Goal: Task Accomplishment & Management: Manage account settings

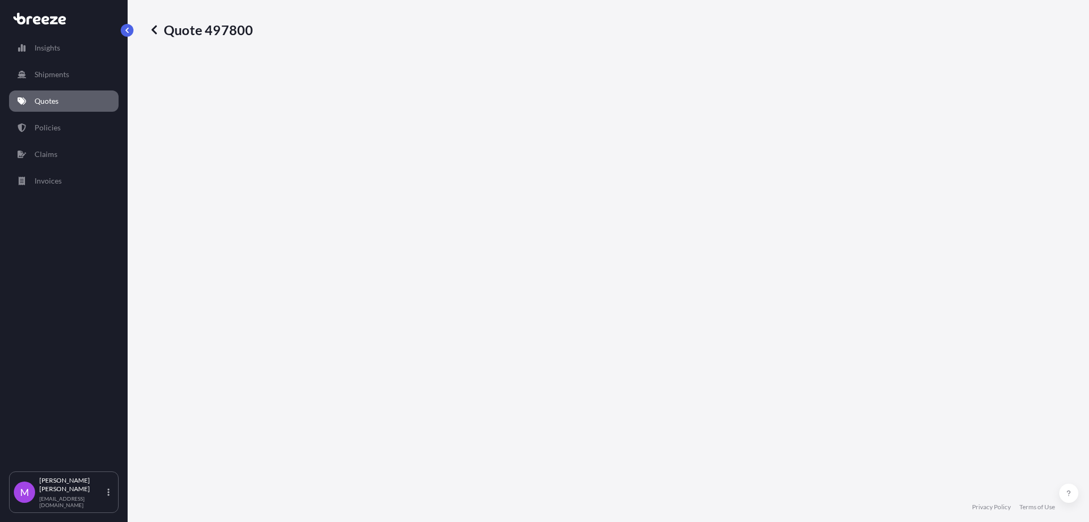
select select "Road"
select select "1"
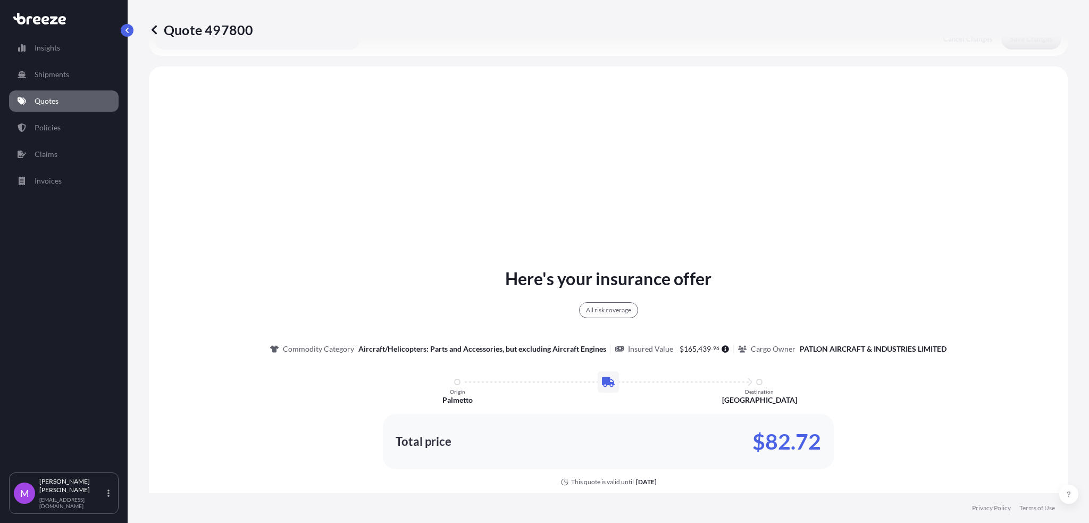
scroll to position [385, 0]
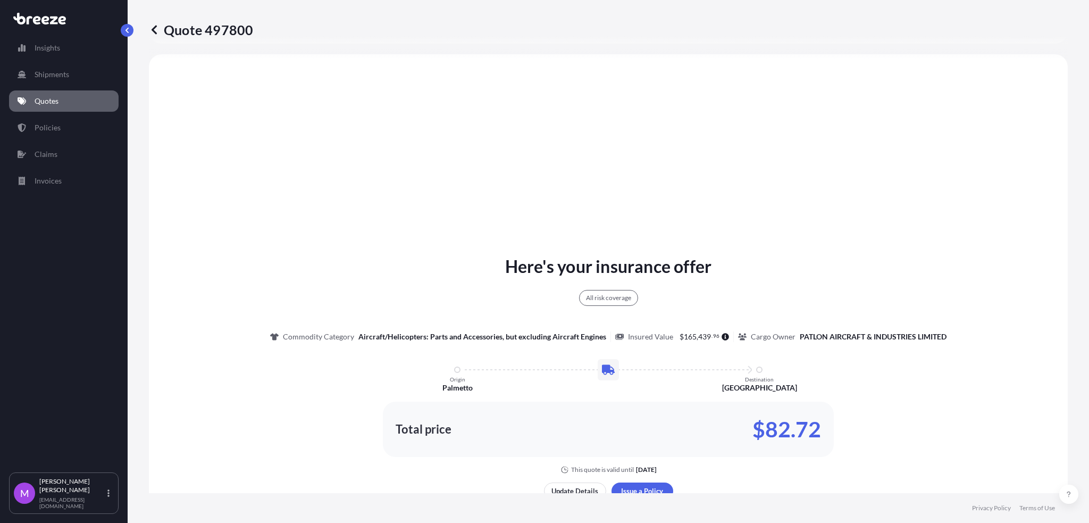
click at [66, 101] on link "Quotes" at bounding box center [64, 100] width 110 height 21
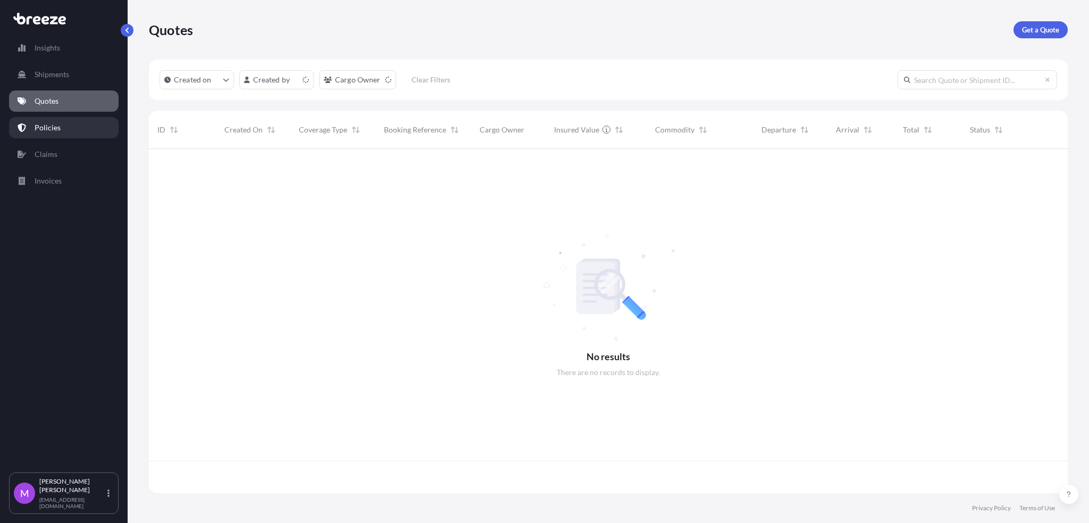
scroll to position [339, 908]
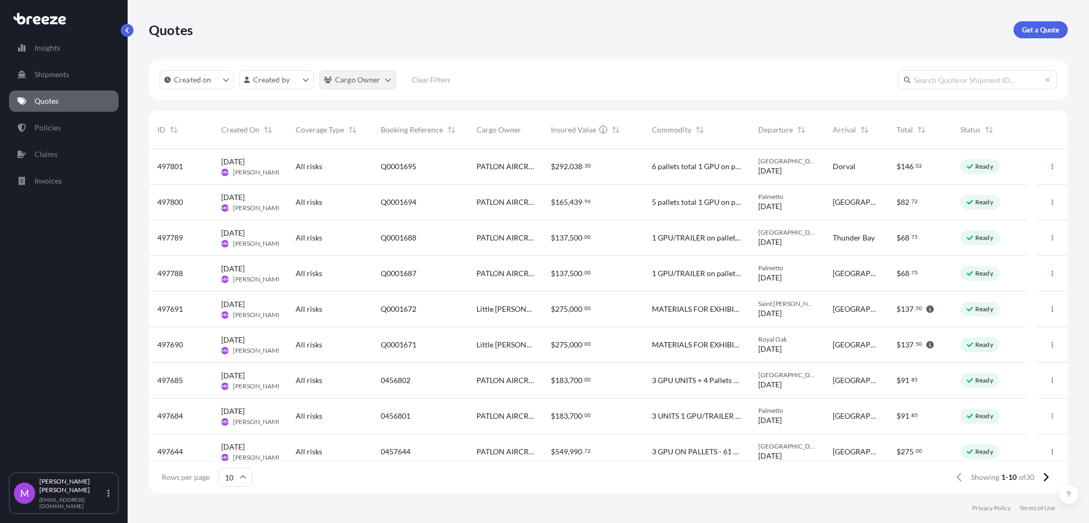
click at [388, 79] on html "Insights Shipments Quotes Policies Claims Invoices M [PERSON_NAME] [EMAIL_ADDRE…" at bounding box center [544, 261] width 1089 height 523
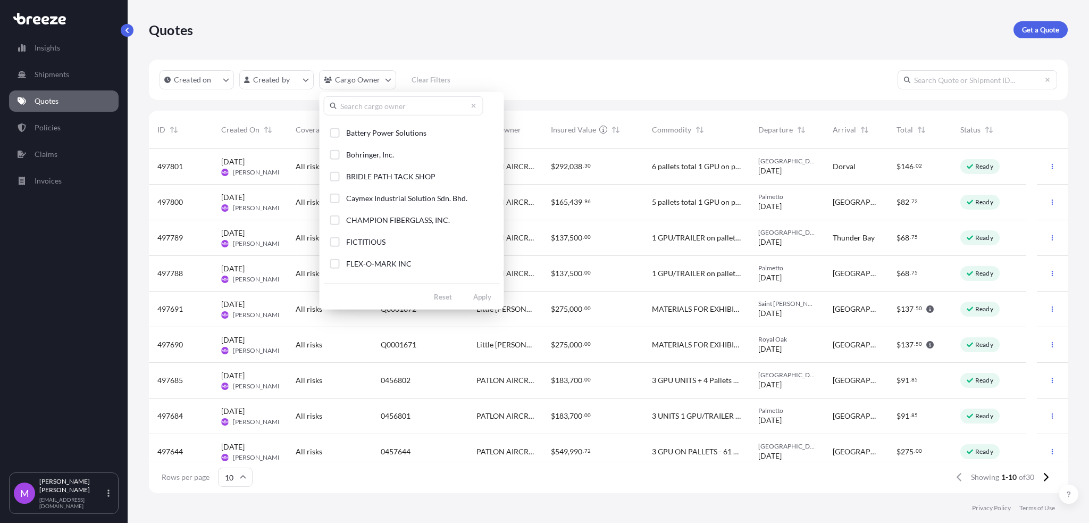
scroll to position [112, 0]
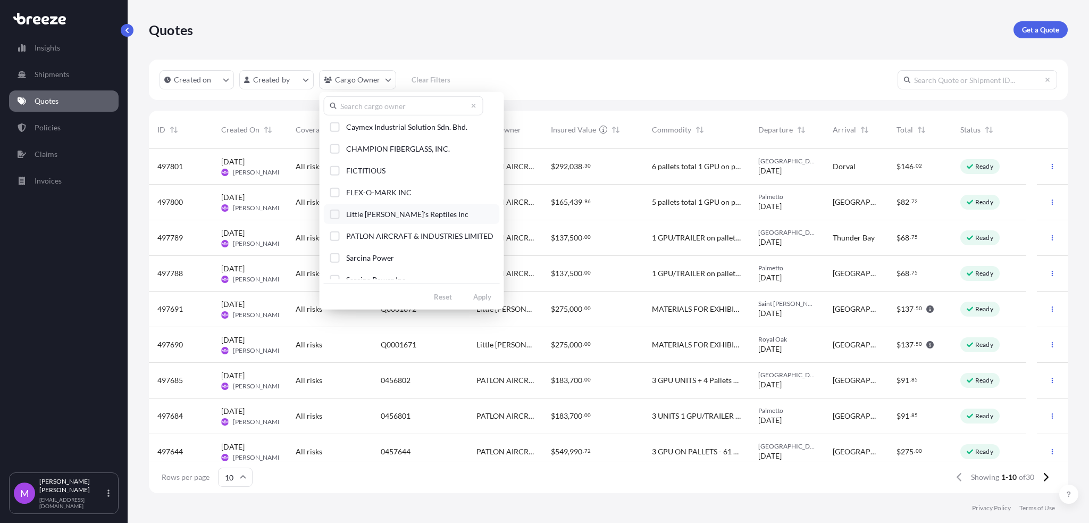
click at [334, 216] on div "Select Option" at bounding box center [335, 214] width 10 height 10
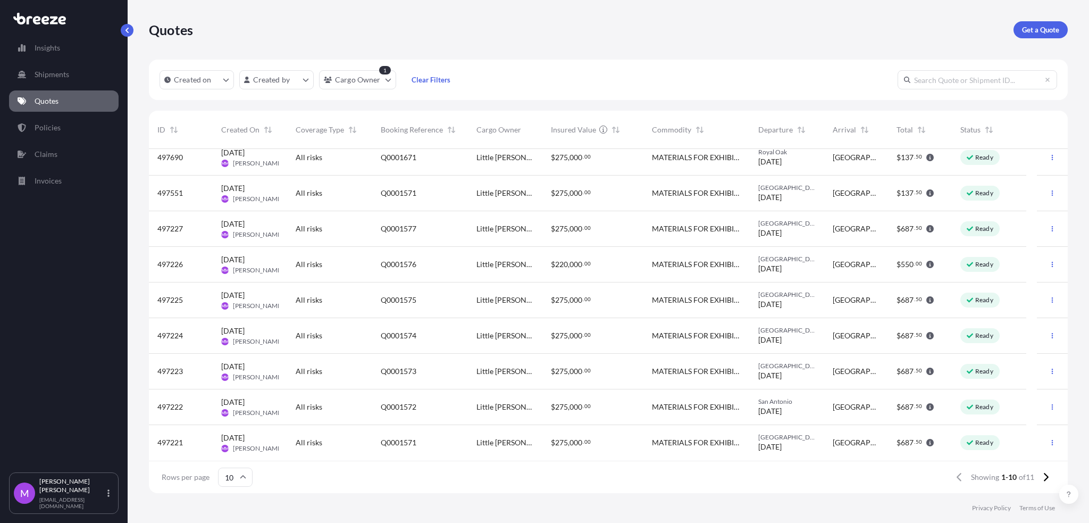
scroll to position [0, 0]
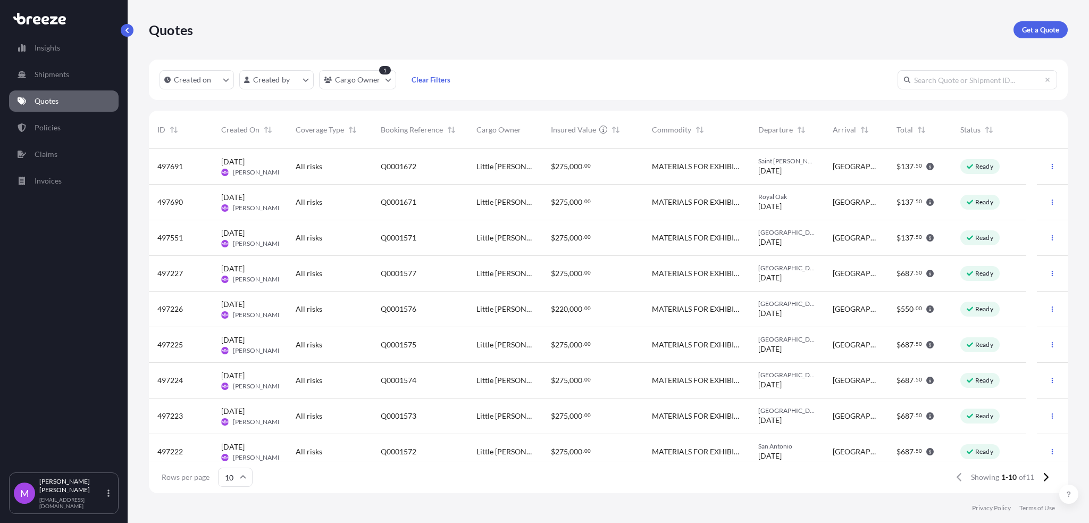
click at [435, 240] on div "Q0001571" at bounding box center [420, 237] width 79 height 11
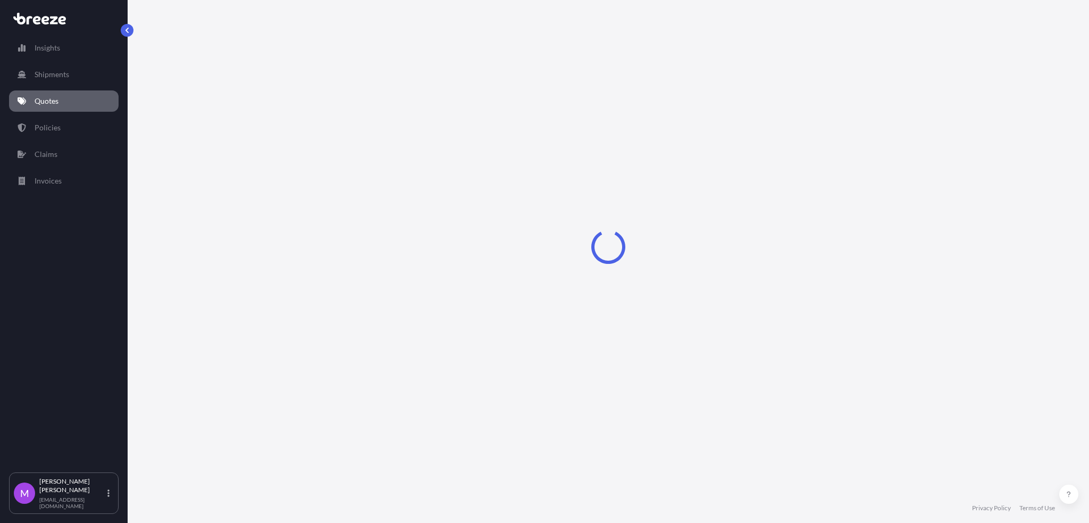
select select "Road"
select select "2"
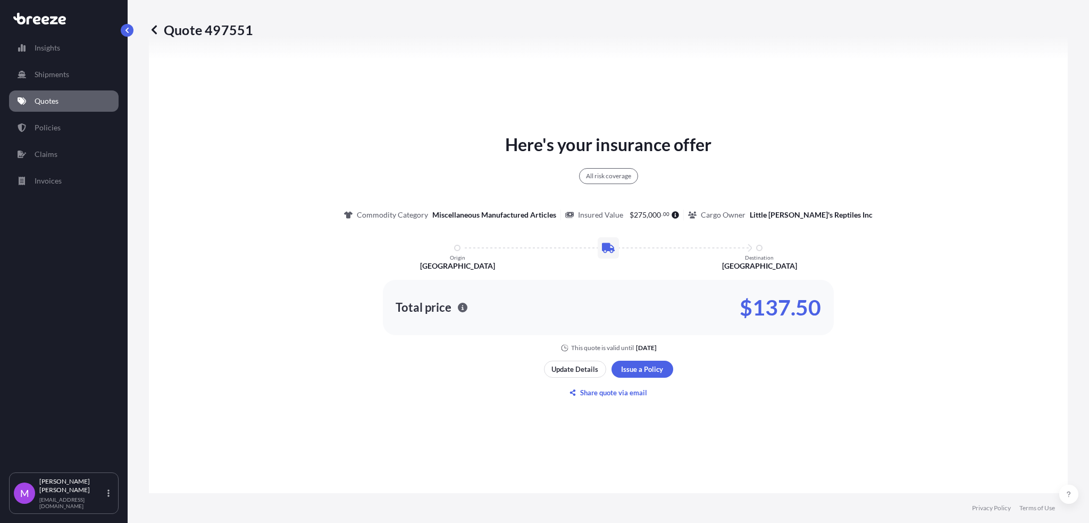
scroll to position [598, 0]
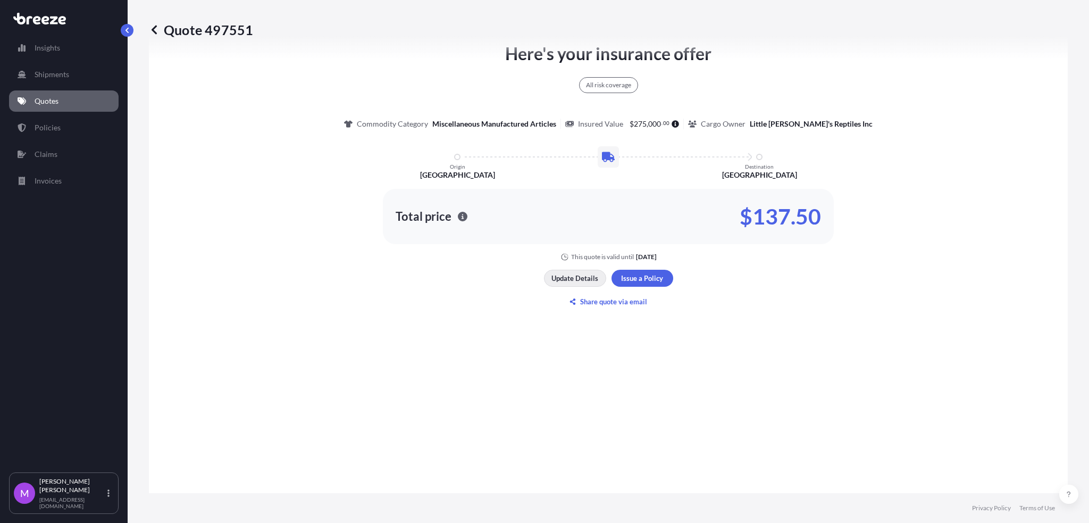
click at [560, 283] on button "Update Details" at bounding box center [575, 278] width 62 height 17
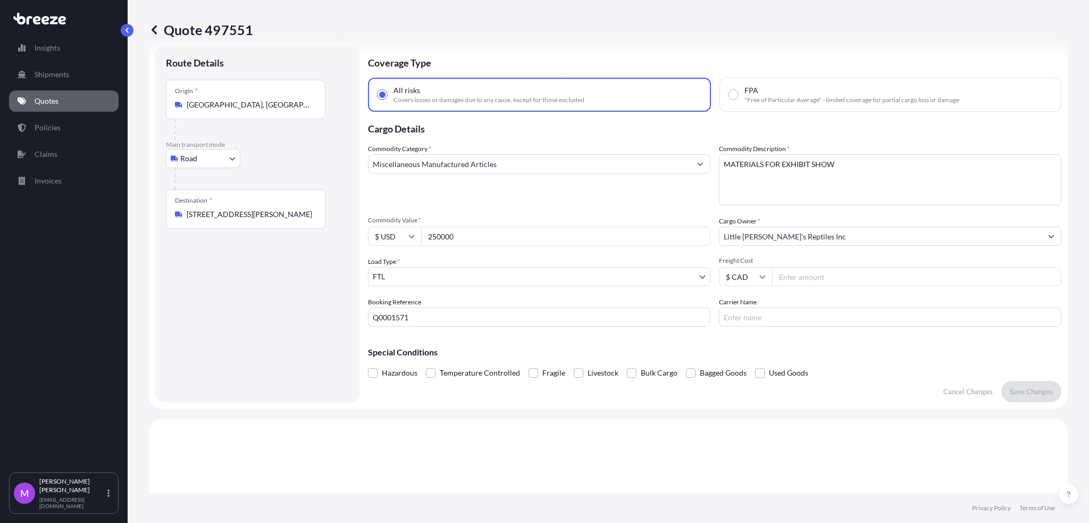
scroll to position [17, 0]
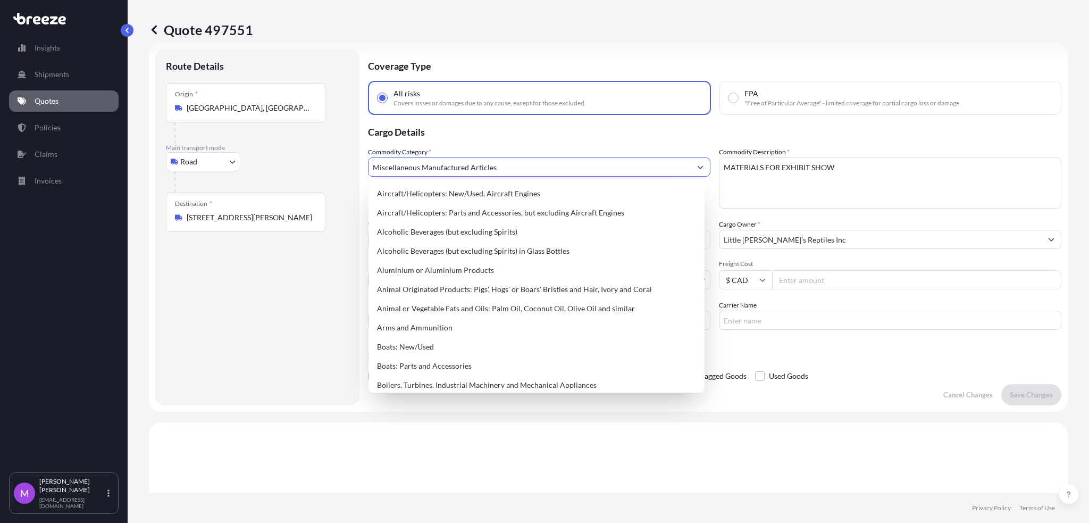
click at [697, 164] on icon "Show suggestions" at bounding box center [700, 167] width 6 height 6
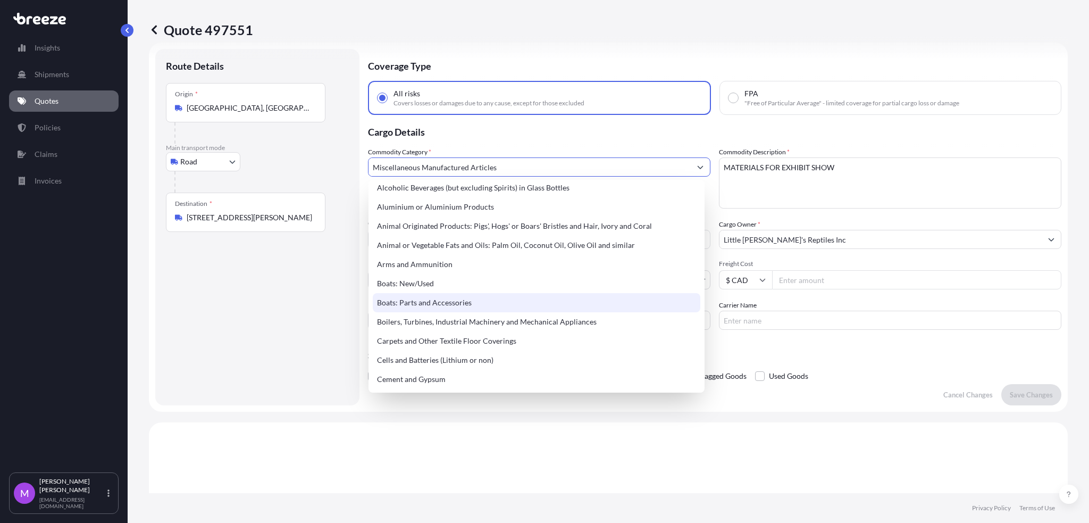
scroll to position [213, 0]
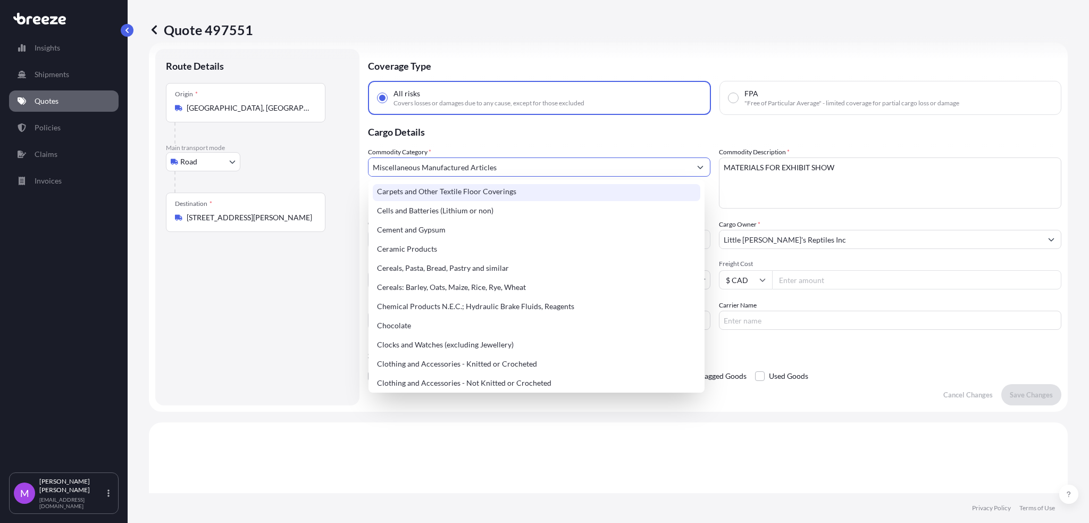
drag, startPoint x: 526, startPoint y: 165, endPoint x: 357, endPoint y: 163, distance: 169.1
click at [356, 164] on form "Route Details Place of loading Road Road Rail Origin * [GEOGRAPHIC_DATA], [GEOG…" at bounding box center [608, 227] width 919 height 369
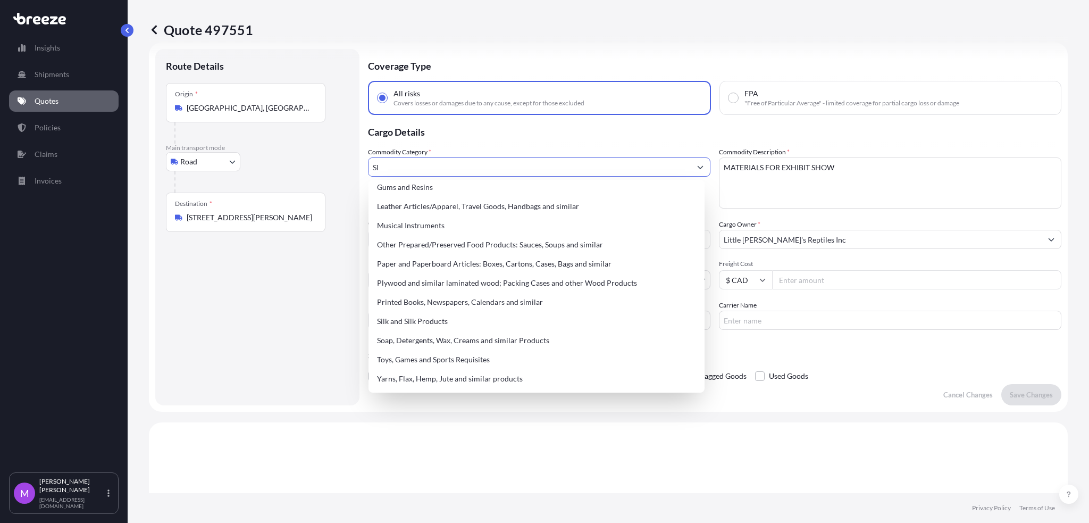
scroll to position [0, 0]
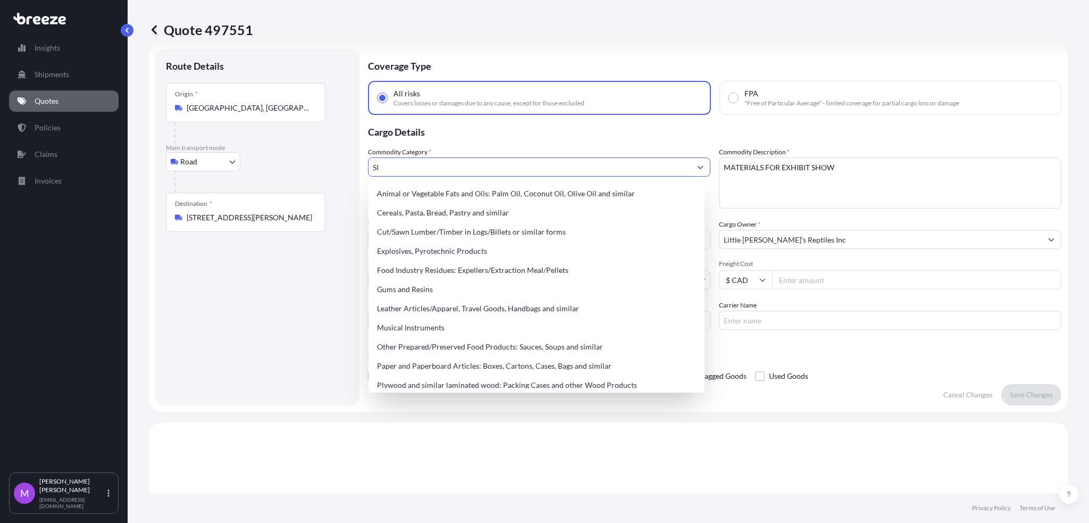
type input "S"
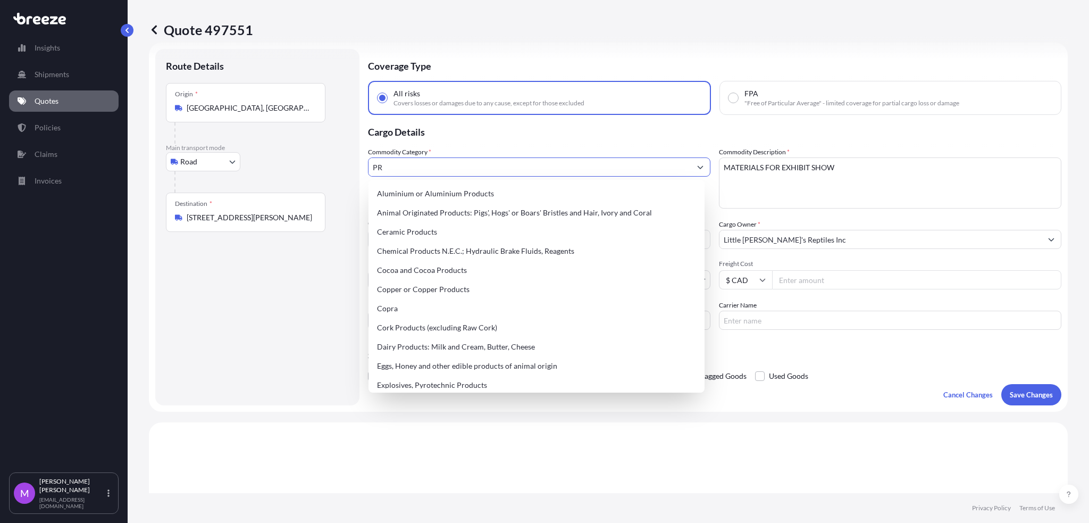
type input "P"
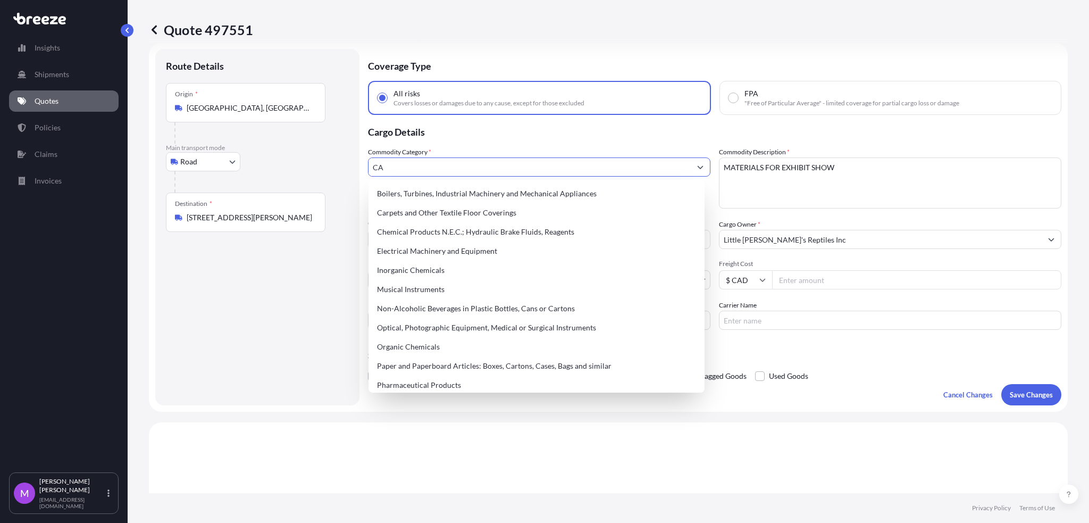
type input "C"
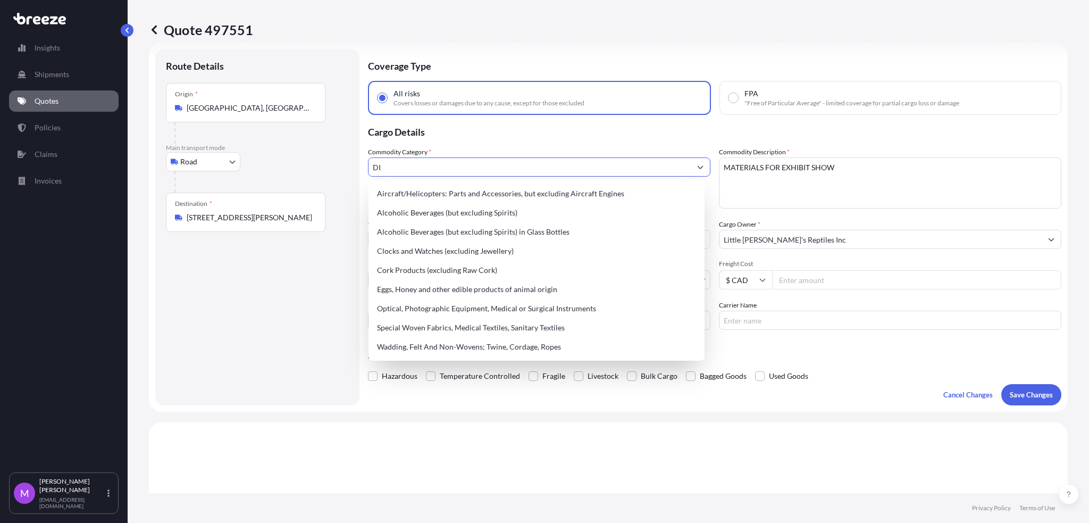
type input "D"
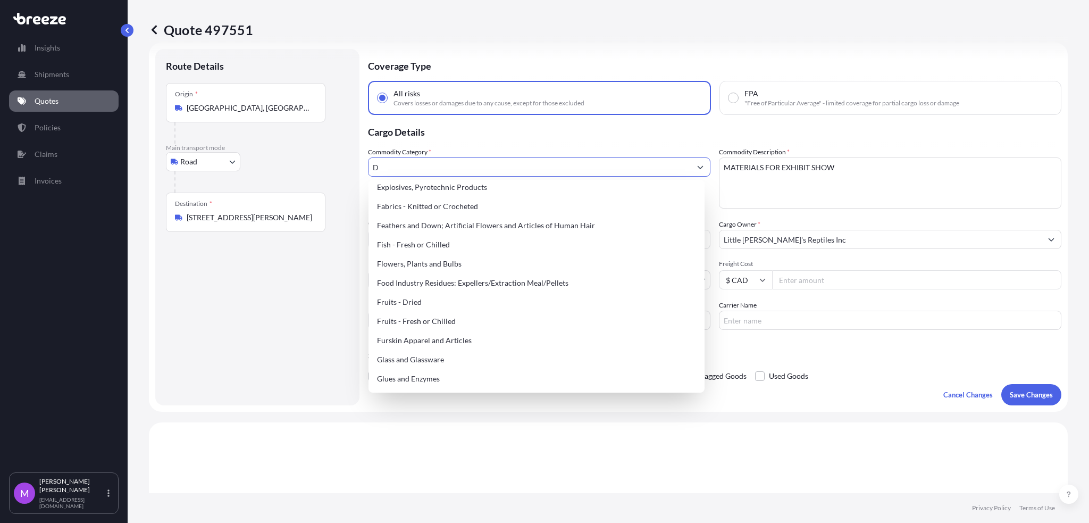
scroll to position [638, 0]
drag, startPoint x: 410, startPoint y: 166, endPoint x: 338, endPoint y: 158, distance: 72.7
click at [338, 158] on form "Route Details Place of loading Road Road Rail Origin * [GEOGRAPHIC_DATA], [GEOG…" at bounding box center [608, 227] width 919 height 369
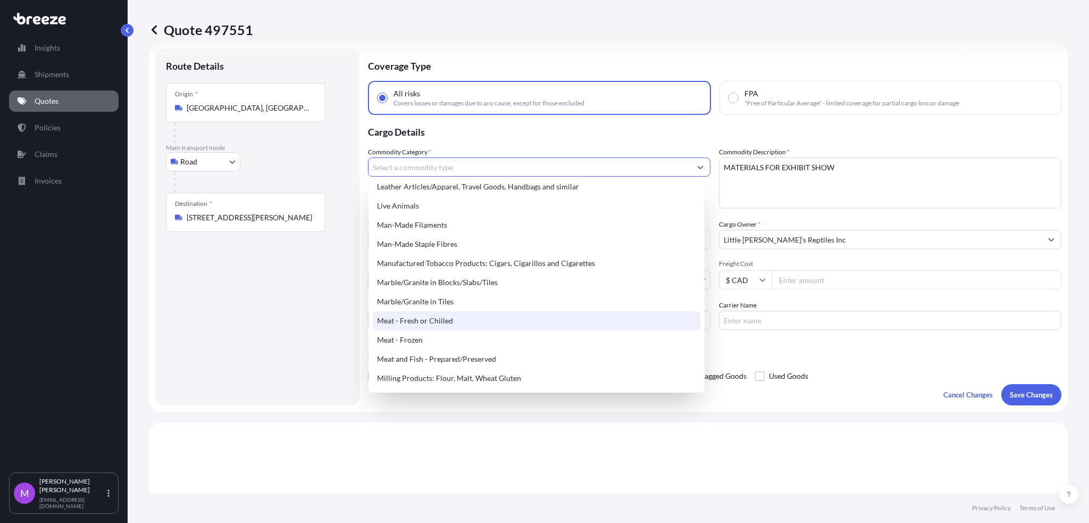
scroll to position [1199, 0]
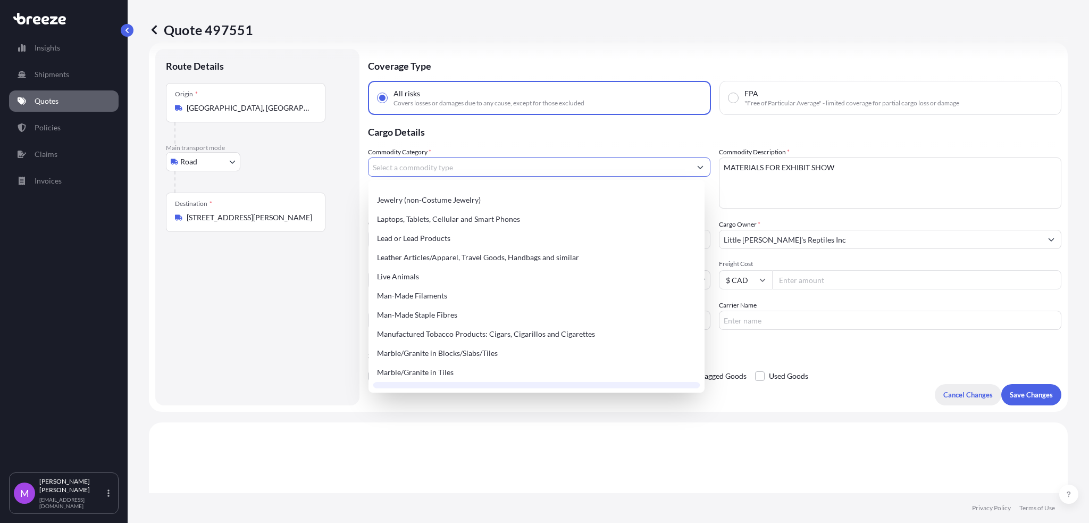
click at [973, 394] on p "Cancel Changes" at bounding box center [967, 394] width 49 height 11
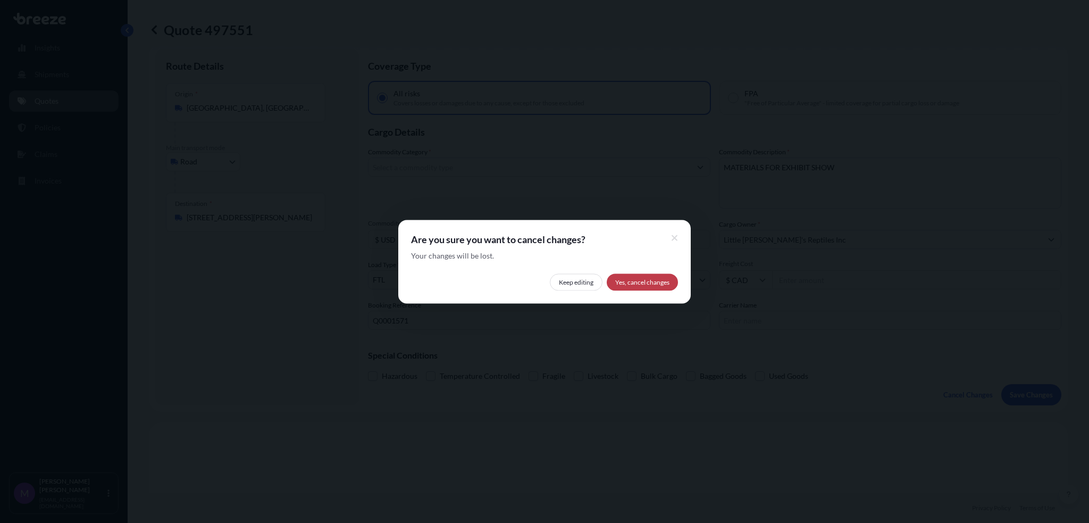
select select "Road"
select select "2"
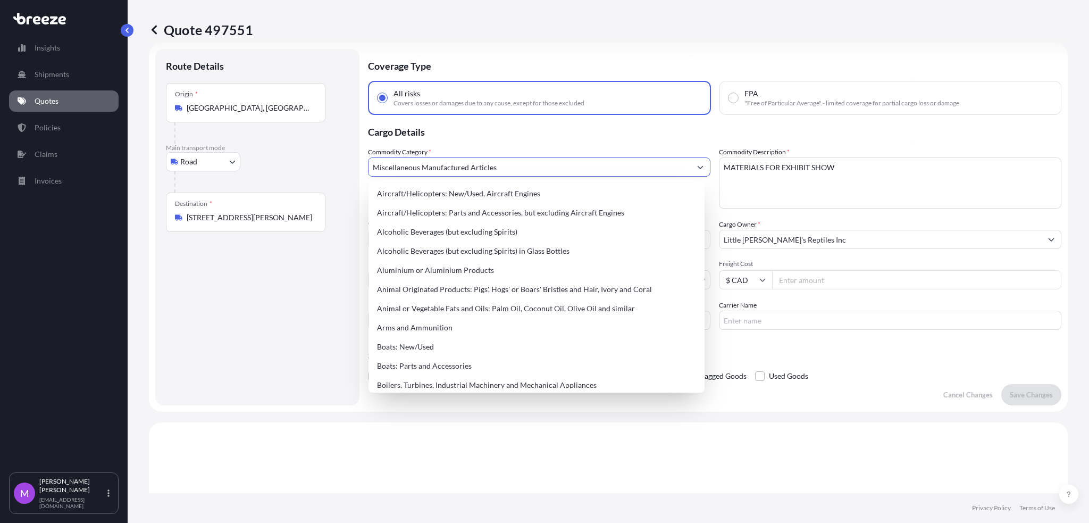
drag, startPoint x: 357, startPoint y: 148, endPoint x: 294, endPoint y: 148, distance: 63.3
click at [294, 148] on form "Route Details Place of loading Road Road Rail Origin * [GEOGRAPHIC_DATA], [GEOG…" at bounding box center [608, 227] width 919 height 369
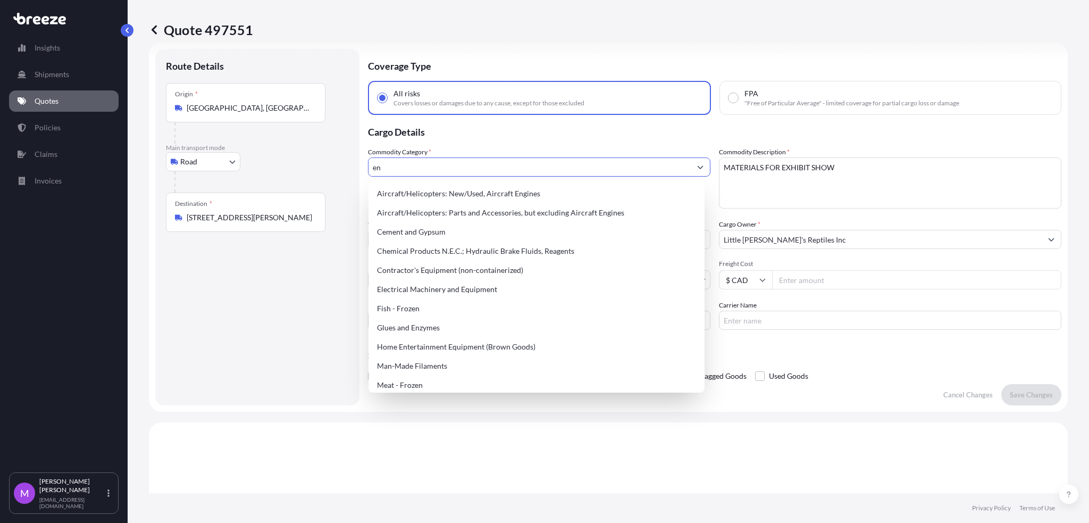
type input "e"
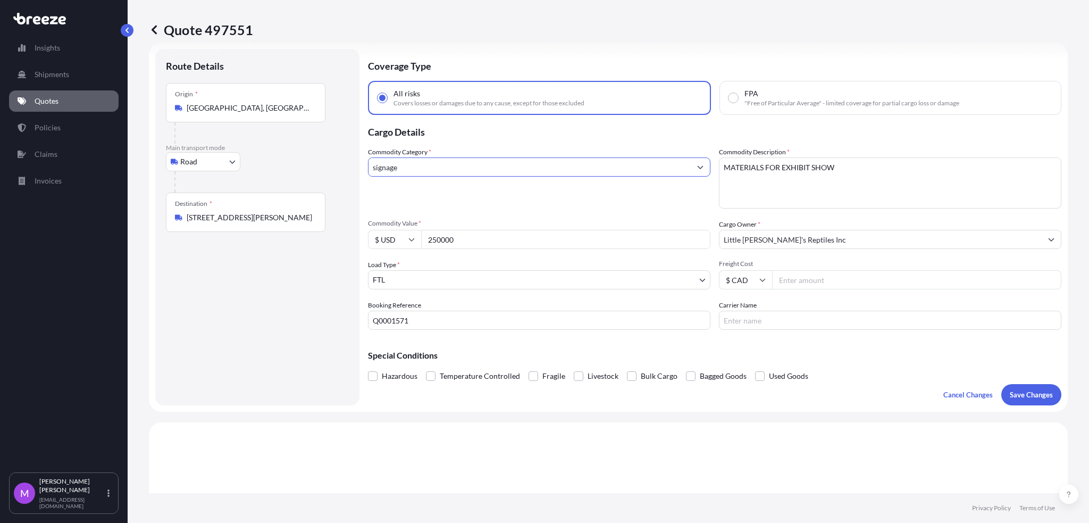
type input "signages"
drag, startPoint x: 444, startPoint y: 167, endPoint x: 364, endPoint y: 169, distance: 80.3
click at [364, 169] on form "Route Details Place of loading Road Road Rail Origin * [GEOGRAPHIC_DATA], [GEOG…" at bounding box center [608, 227] width 919 height 369
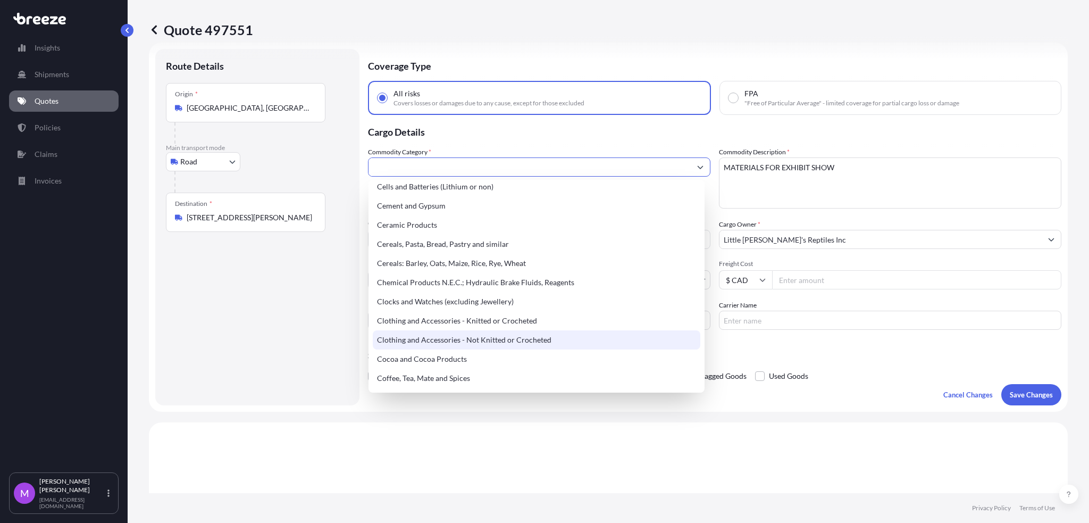
scroll to position [213, 0]
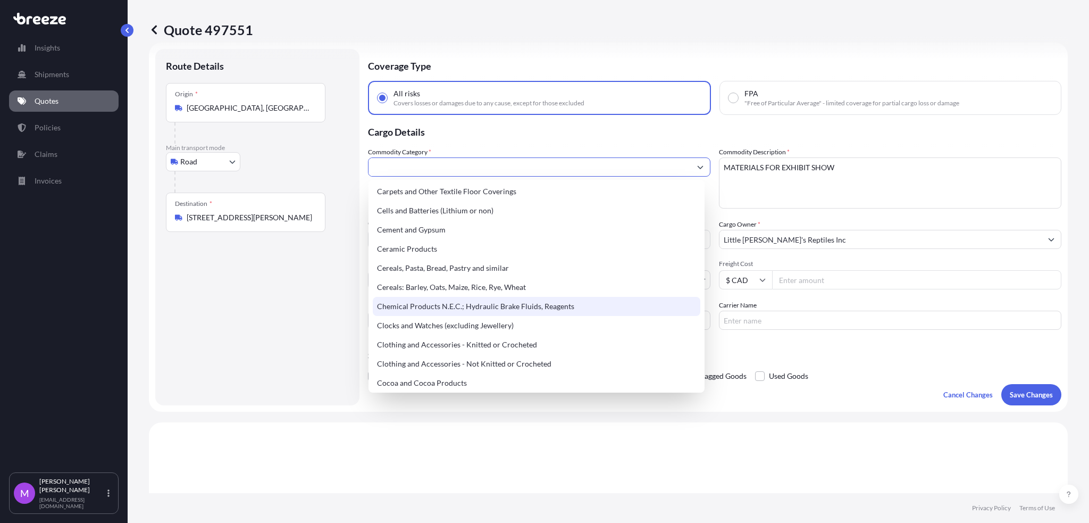
drag, startPoint x: 943, startPoint y: 409, endPoint x: 943, endPoint y: 401, distance: 8.5
click at [943, 404] on form "Route Details Place of loading Road Road Rail Origin * [GEOGRAPHIC_DATA], [GEOG…" at bounding box center [608, 227] width 919 height 369
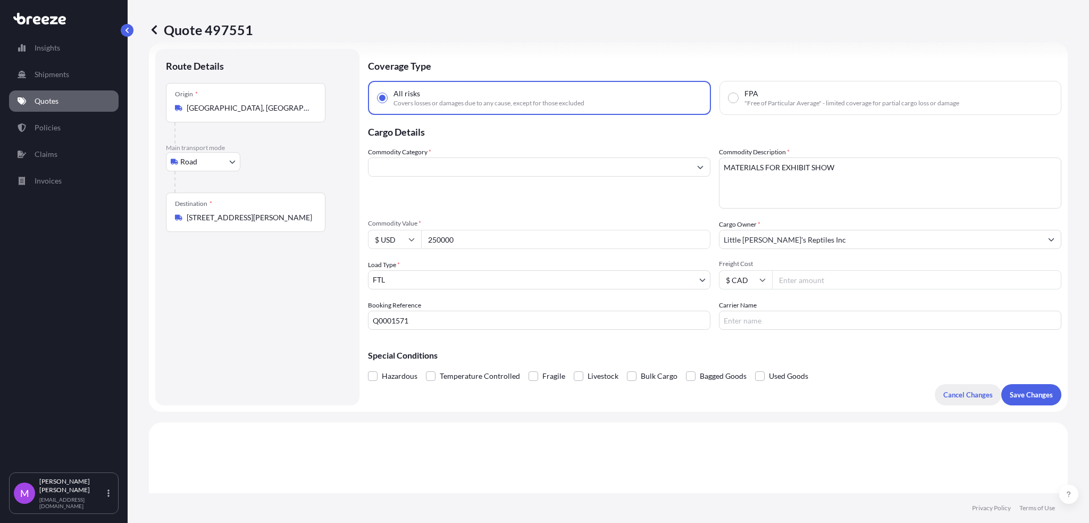
click at [943, 399] on button "Cancel Changes" at bounding box center [968, 394] width 66 height 21
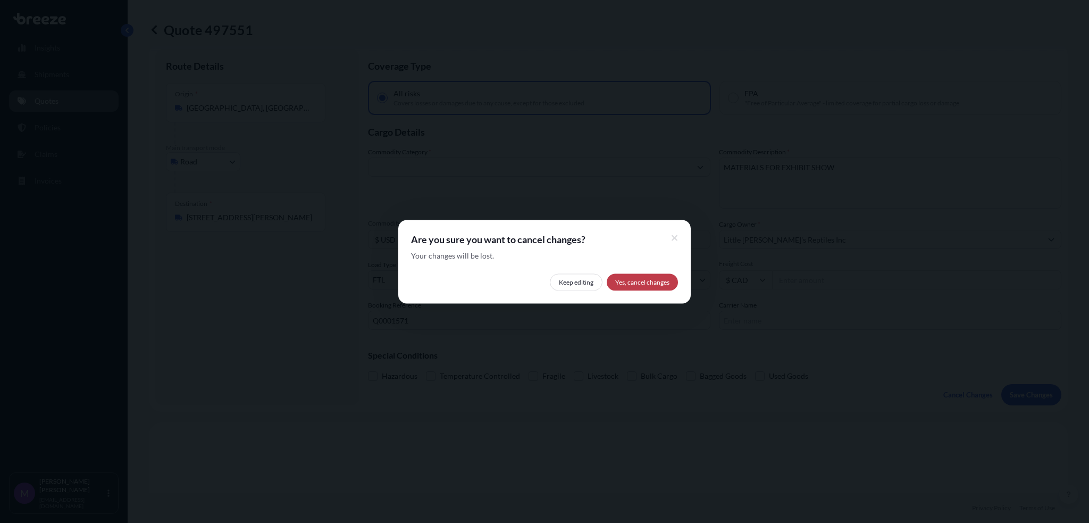
select select "Road"
select select "2"
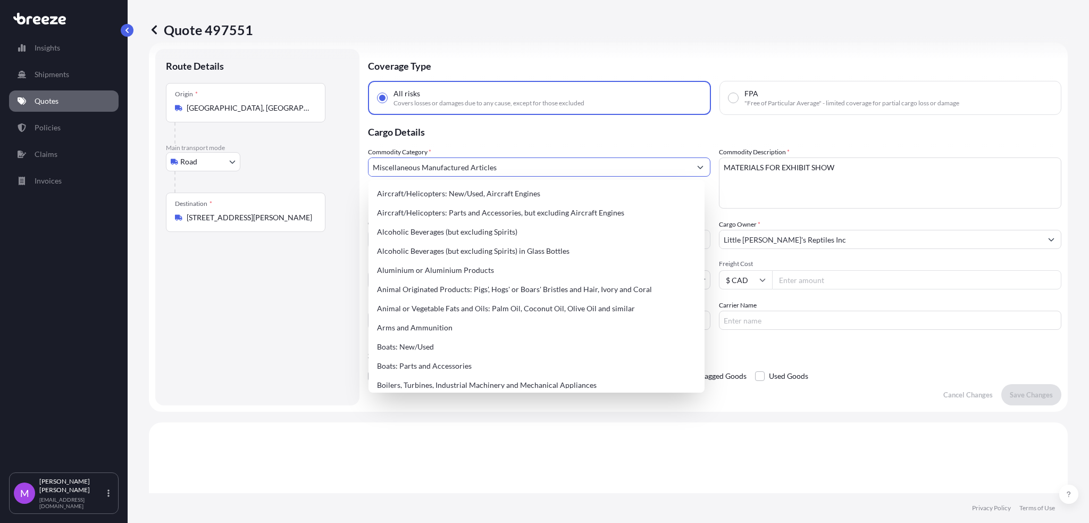
drag, startPoint x: 457, startPoint y: 166, endPoint x: 361, endPoint y: 165, distance: 95.7
click at [361, 165] on form "Route Details Place of loading Road Road Rail Origin * [GEOGRAPHIC_DATA], [GEOG…" at bounding box center [608, 227] width 919 height 369
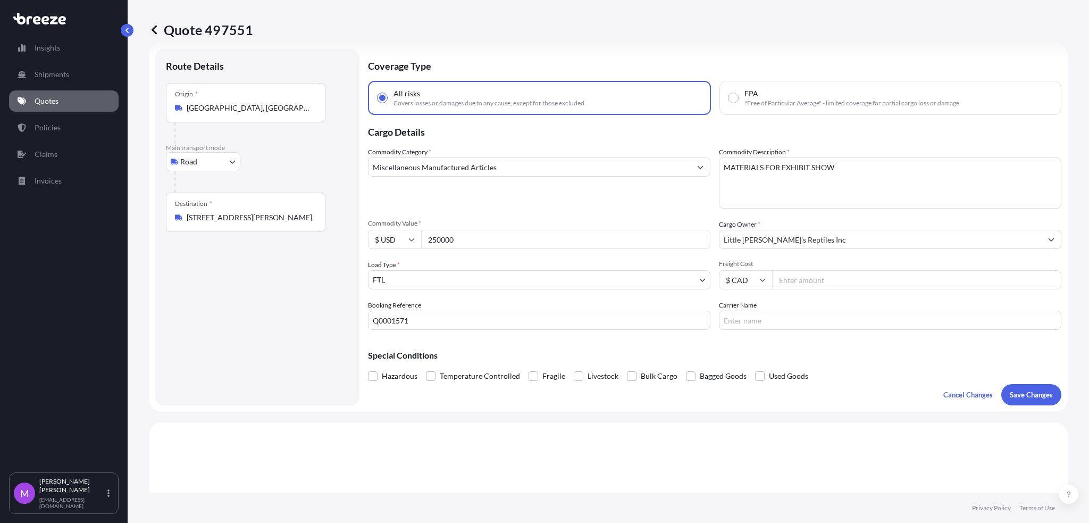
click at [64, 98] on link "Quotes" at bounding box center [64, 100] width 110 height 21
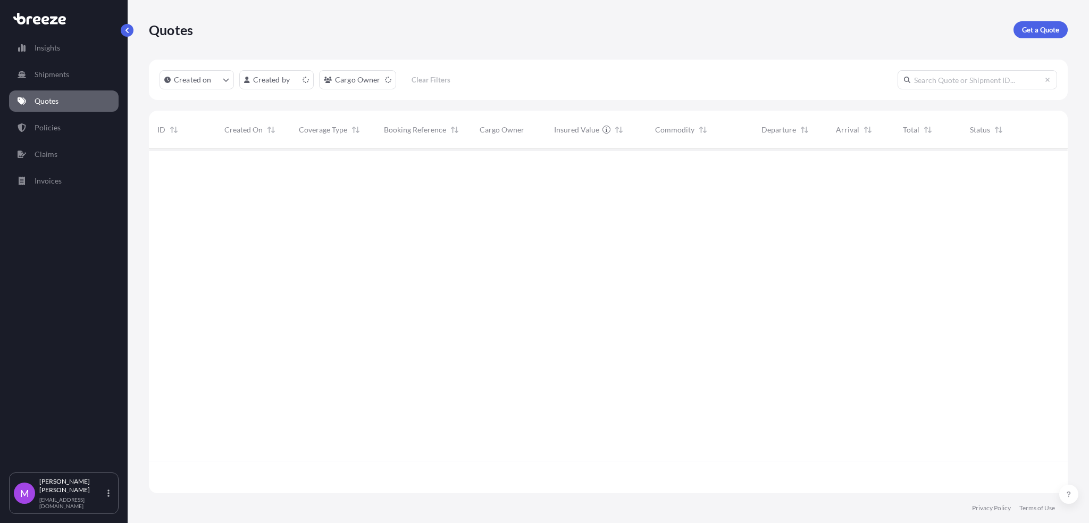
scroll to position [339, 908]
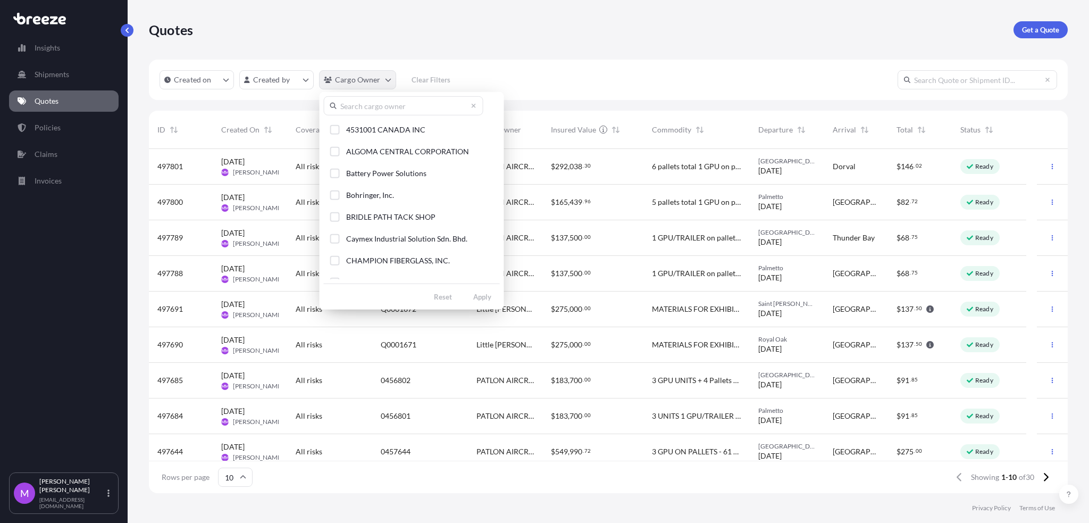
click at [384, 85] on html "Insights Shipments Quotes Policies Claims Invoices M [PERSON_NAME] [EMAIL_ADDRE…" at bounding box center [544, 261] width 1089 height 523
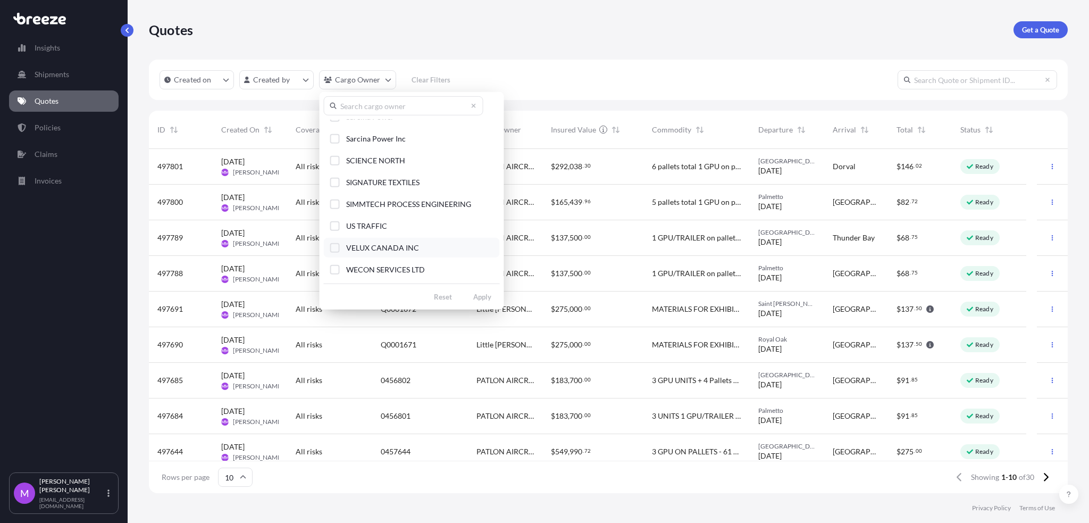
scroll to position [182, 0]
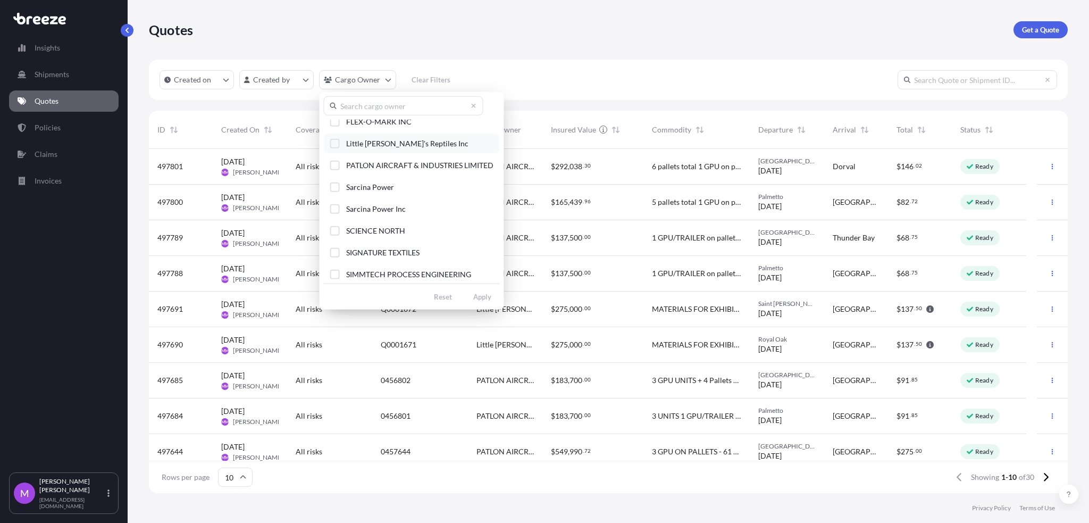
click at [336, 144] on div "Select Option" at bounding box center [335, 143] width 10 height 10
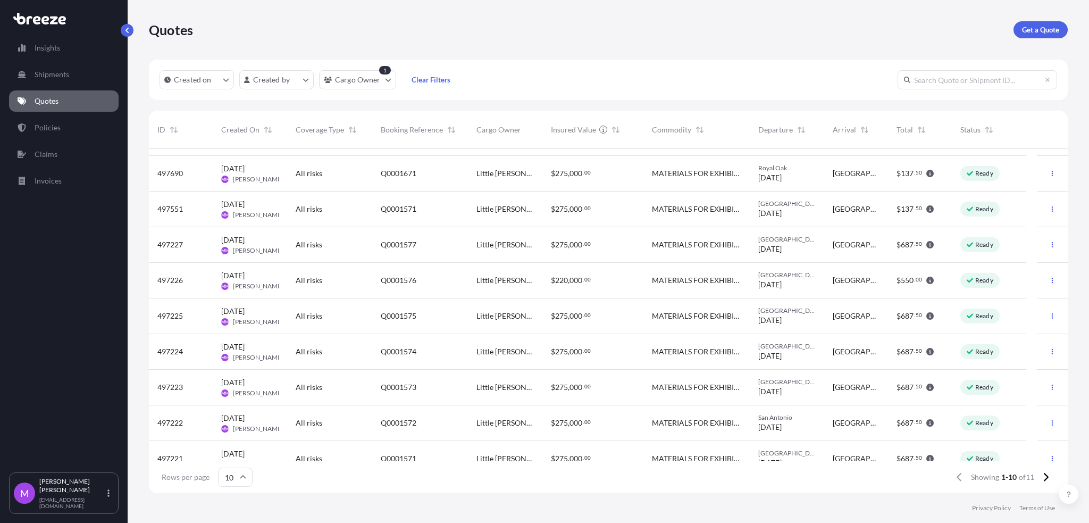
scroll to position [45, 0]
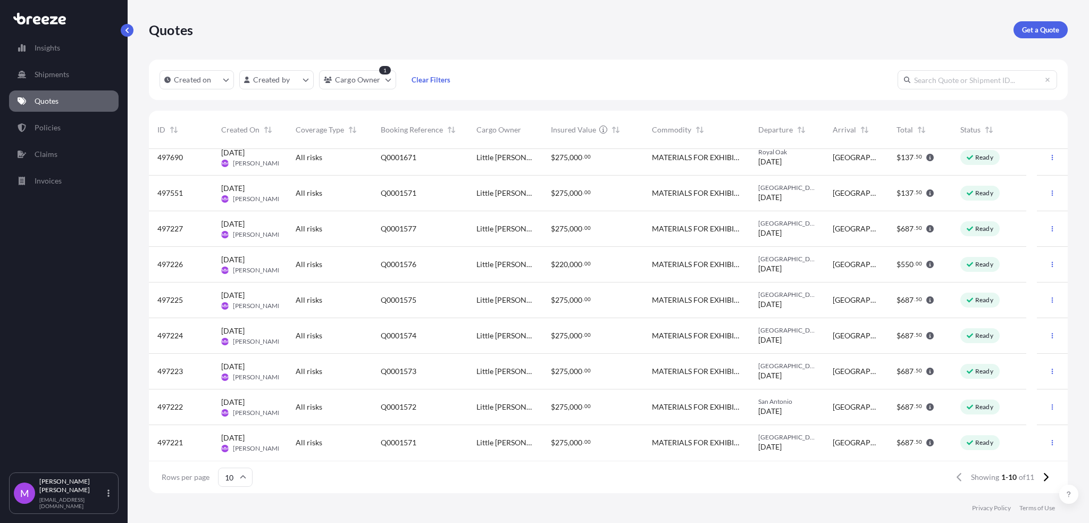
click at [816, 233] on div "[GEOGRAPHIC_DATA] [DATE]" at bounding box center [787, 229] width 74 height 36
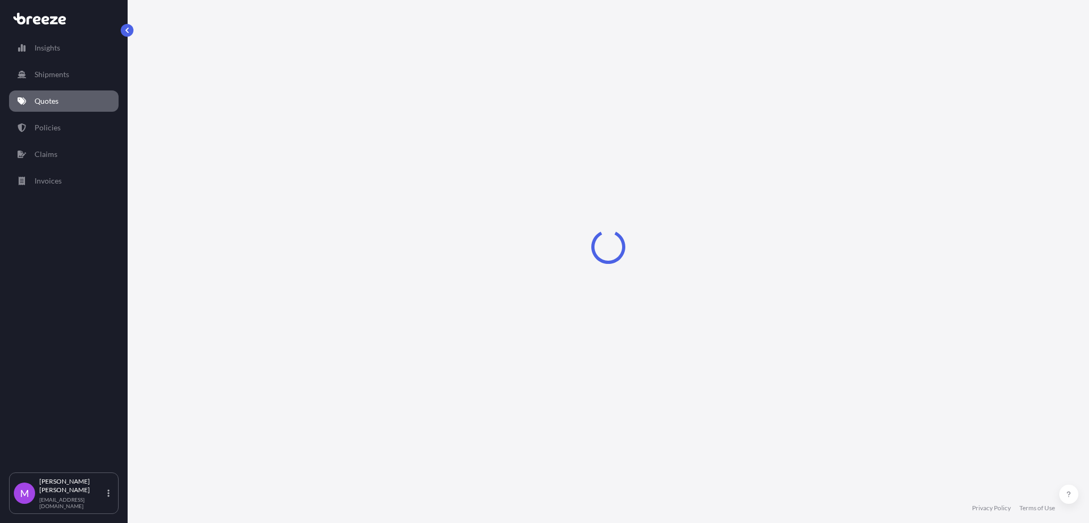
select select "Road"
select select "2"
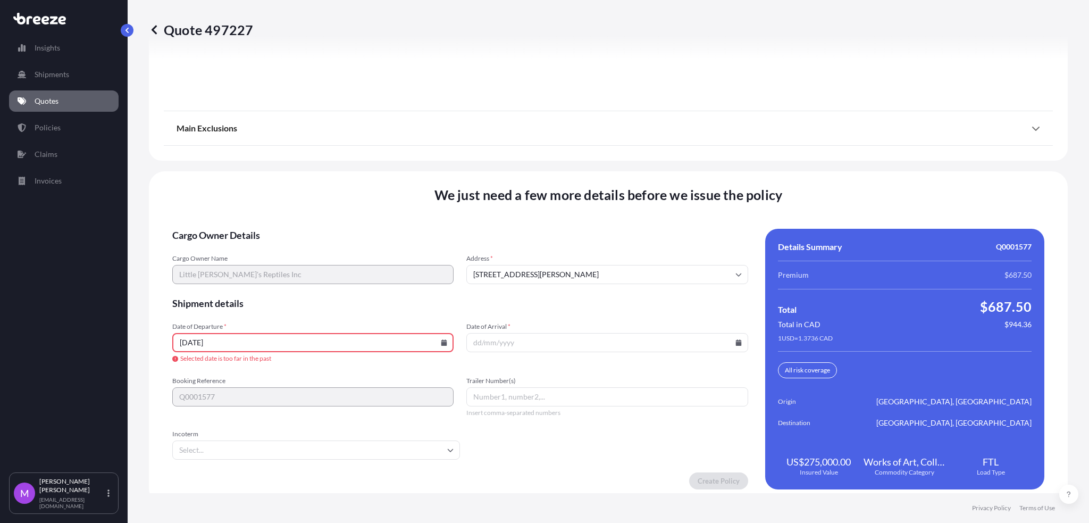
scroll to position [1456, 0]
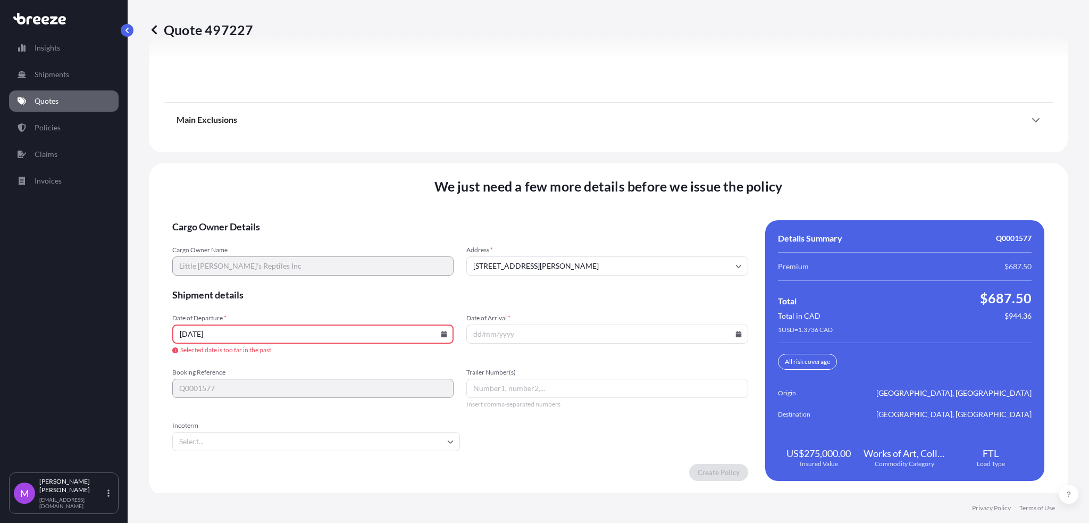
click at [65, 99] on link "Quotes" at bounding box center [64, 100] width 110 height 21
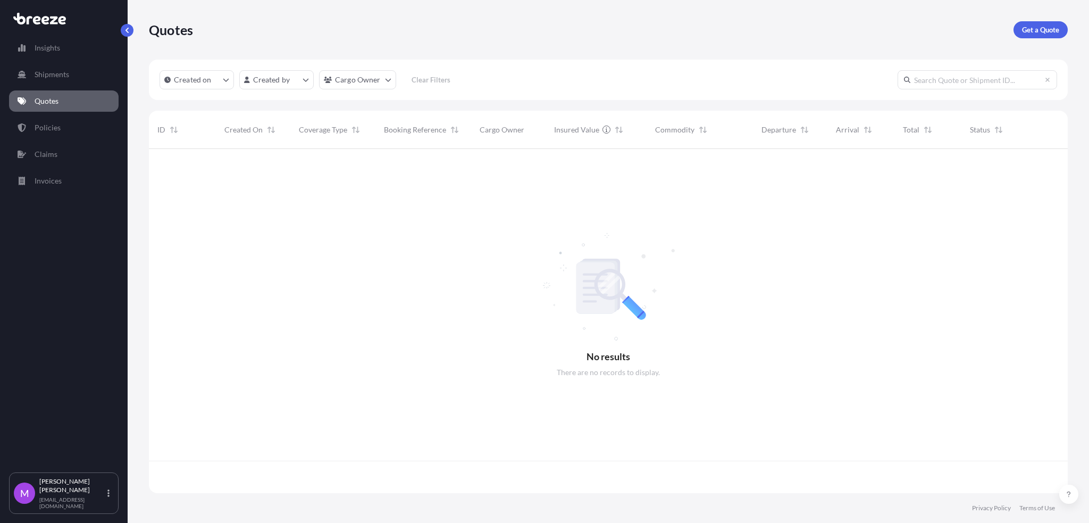
scroll to position [339, 908]
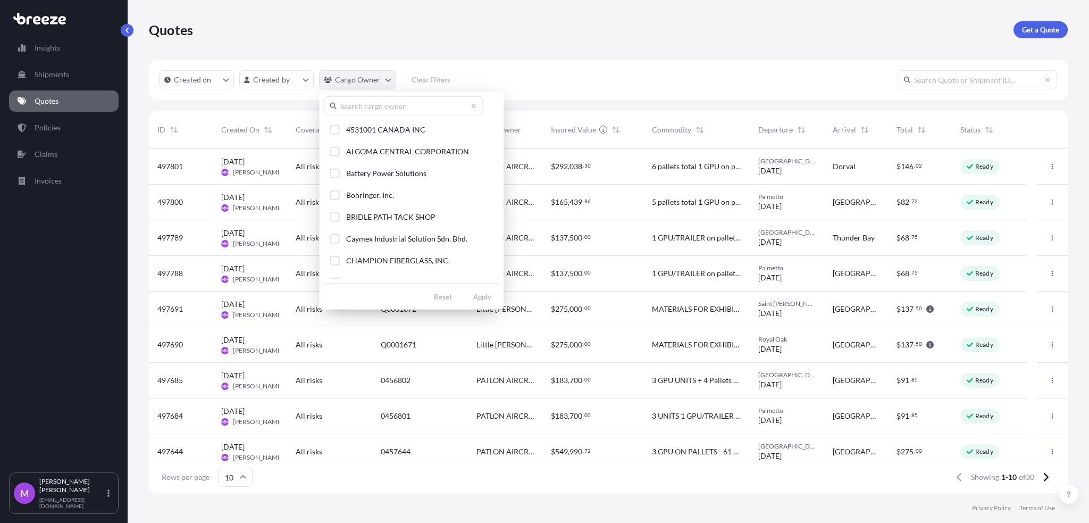
click at [389, 83] on html "Insights Shipments Quotes Policies Claims Invoices M [PERSON_NAME] [EMAIL_ADDRE…" at bounding box center [544, 261] width 1089 height 523
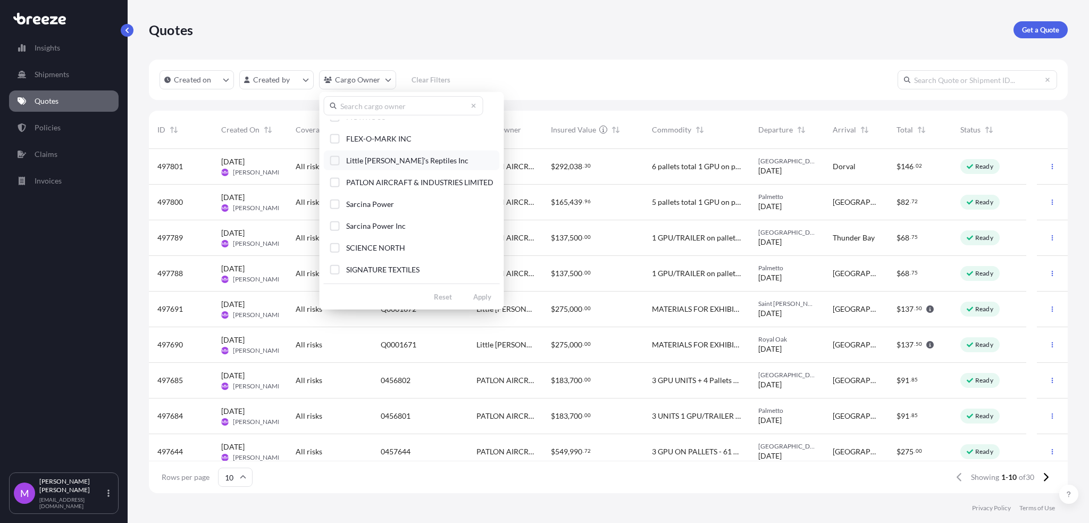
scroll to position [112, 0]
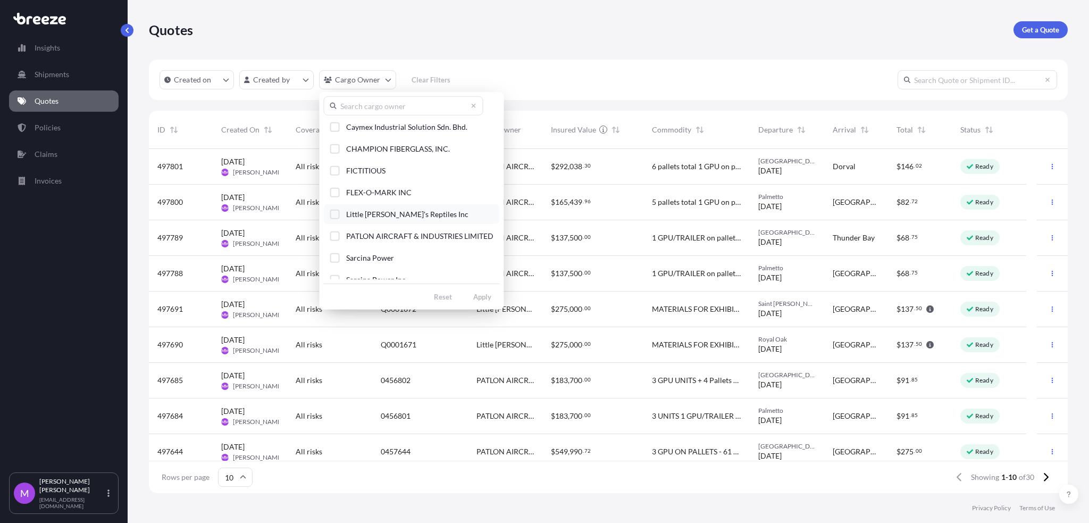
click at [332, 216] on div "Select Option" at bounding box center [335, 214] width 10 height 10
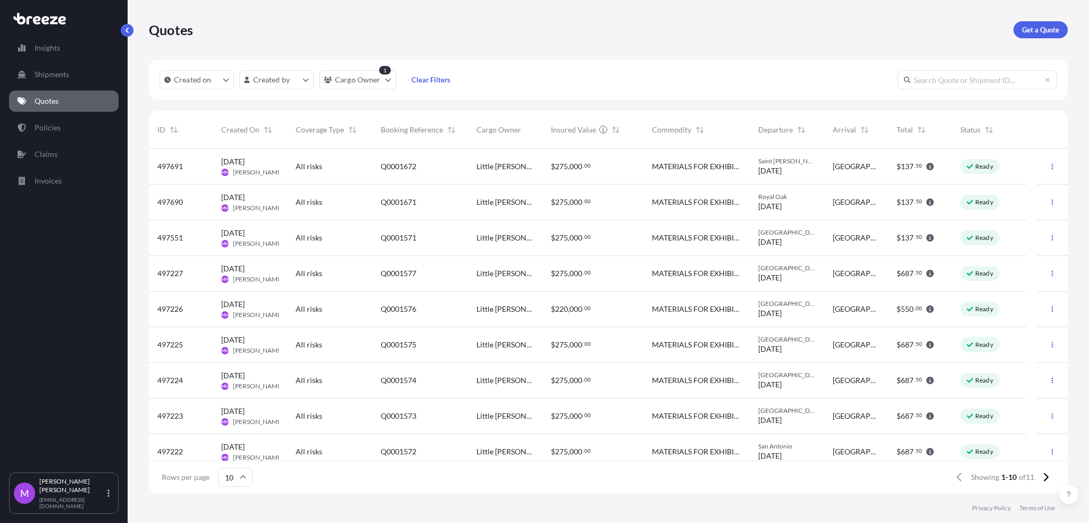
click at [819, 276] on div "[GEOGRAPHIC_DATA] [DATE]" at bounding box center [787, 274] width 74 height 36
select select "Road"
select select "2"
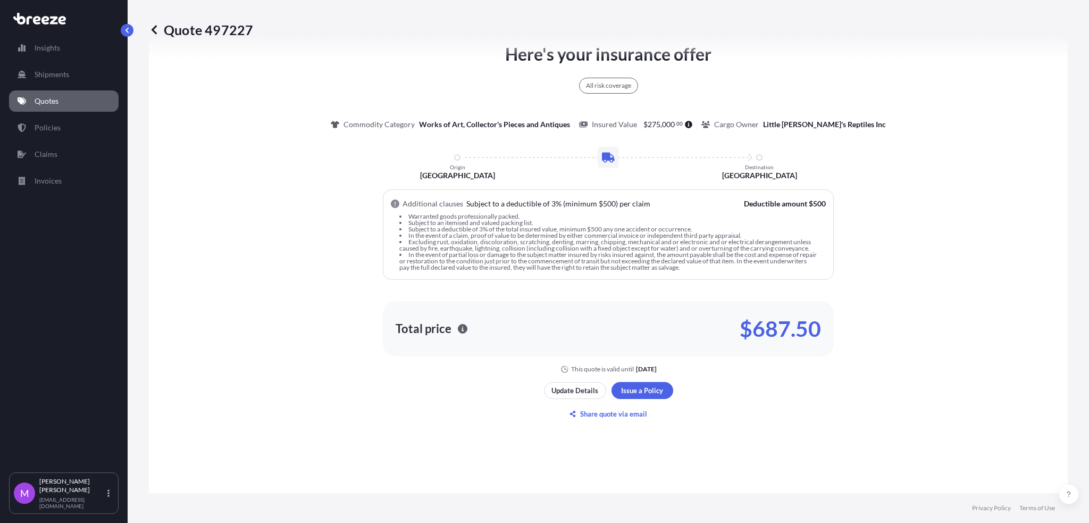
scroll to position [598, 0]
drag, startPoint x: 1005, startPoint y: 257, endPoint x: 510, endPoint y: 4, distance: 555.9
click at [1005, 257] on div "Here's your insurance offer All risk coverage Commodity Category Works of Art, …" at bounding box center [608, 207] width 889 height 332
click at [77, 99] on link "Quotes" at bounding box center [64, 100] width 110 height 21
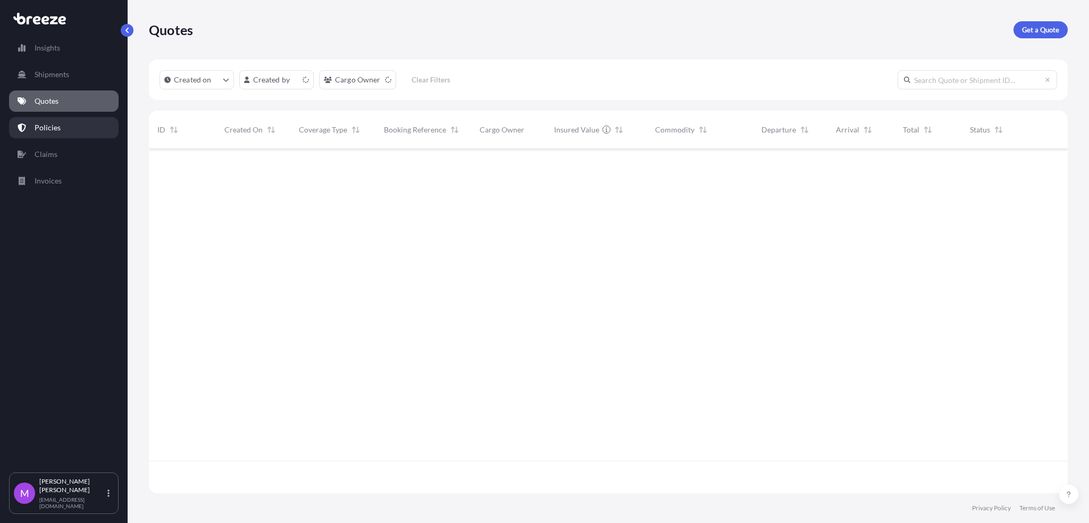
scroll to position [339, 908]
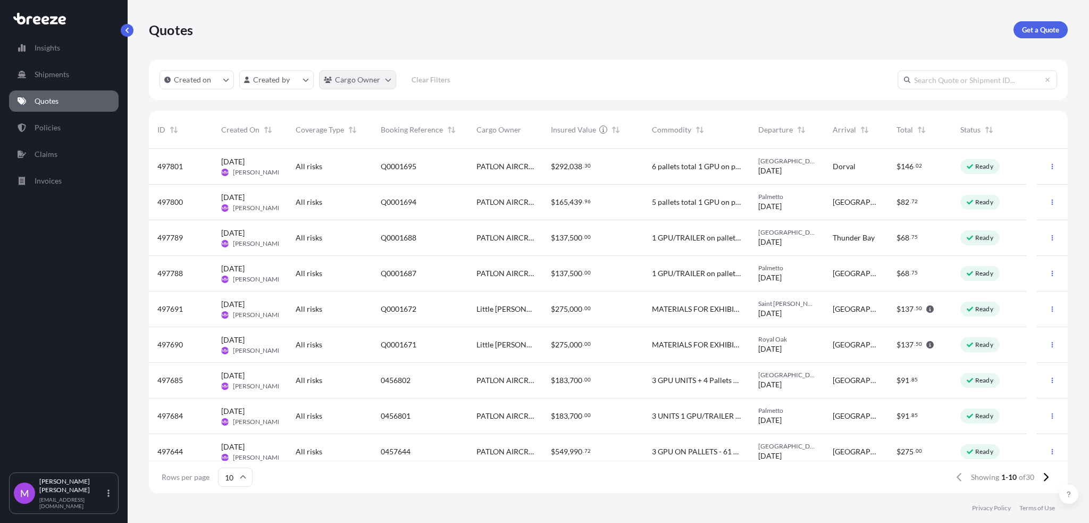
click at [392, 83] on html "Insights Shipments Quotes Policies Claims Invoices M [PERSON_NAME] [EMAIL_ADDRE…" at bounding box center [544, 261] width 1089 height 523
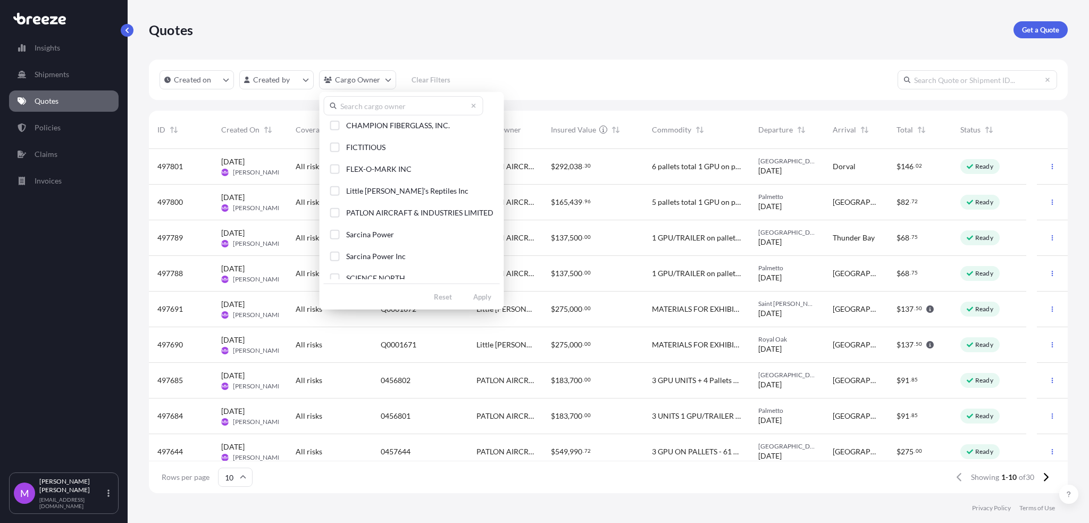
scroll to position [112, 0]
click at [334, 217] on div "Select Option" at bounding box center [335, 214] width 10 height 10
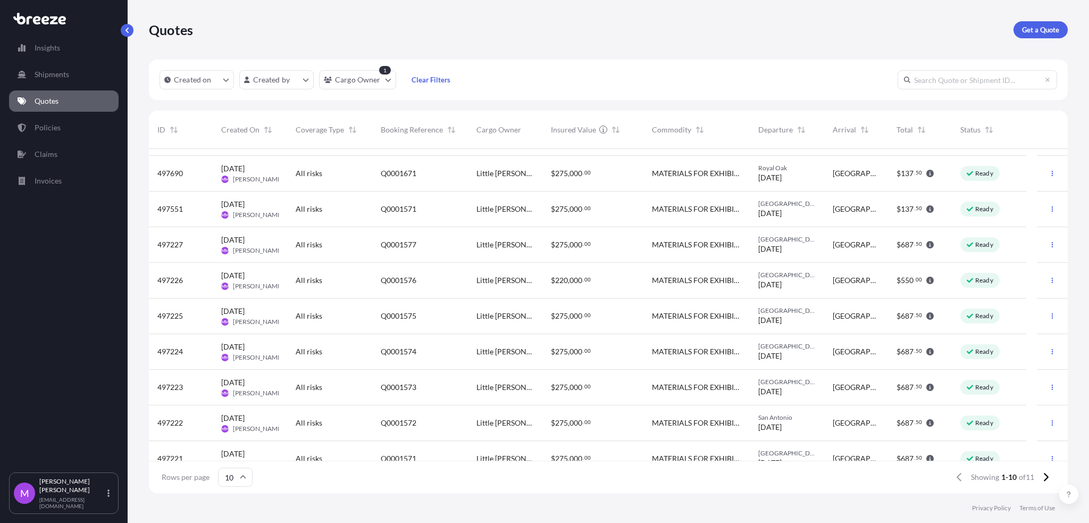
scroll to position [45, 0]
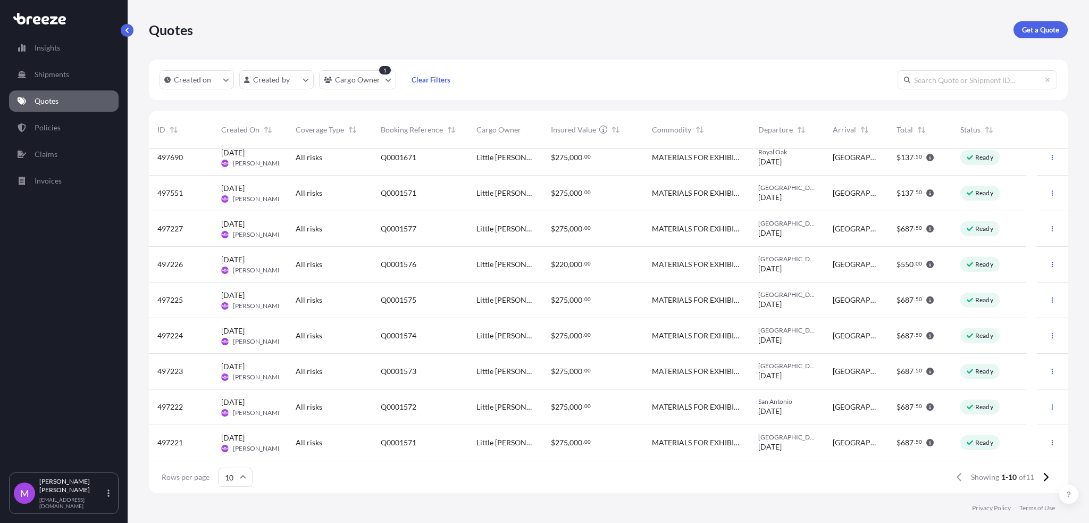
click at [798, 160] on div "Royal Oak [DATE]" at bounding box center [786, 157] width 57 height 19
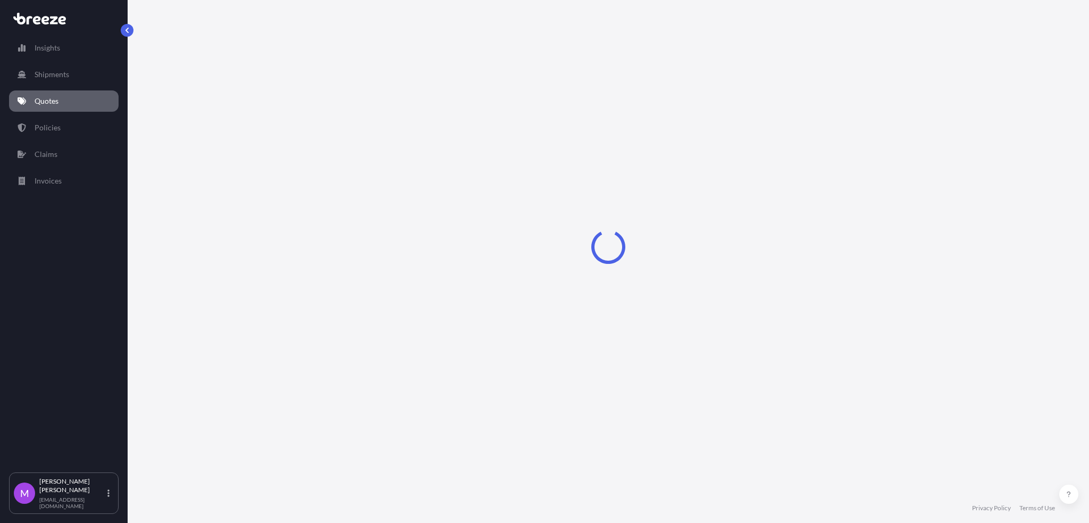
select select "Road"
select select "2"
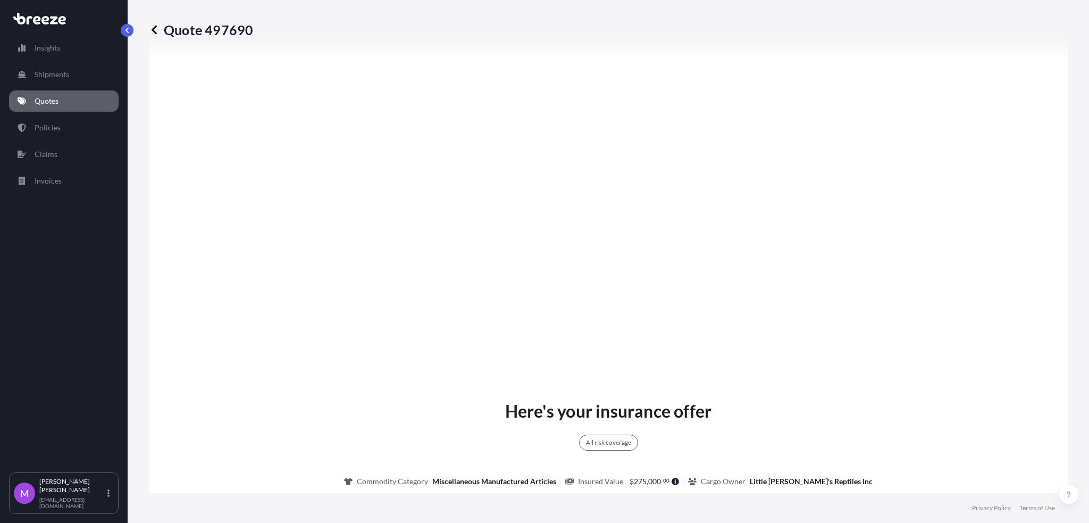
scroll to position [351, 0]
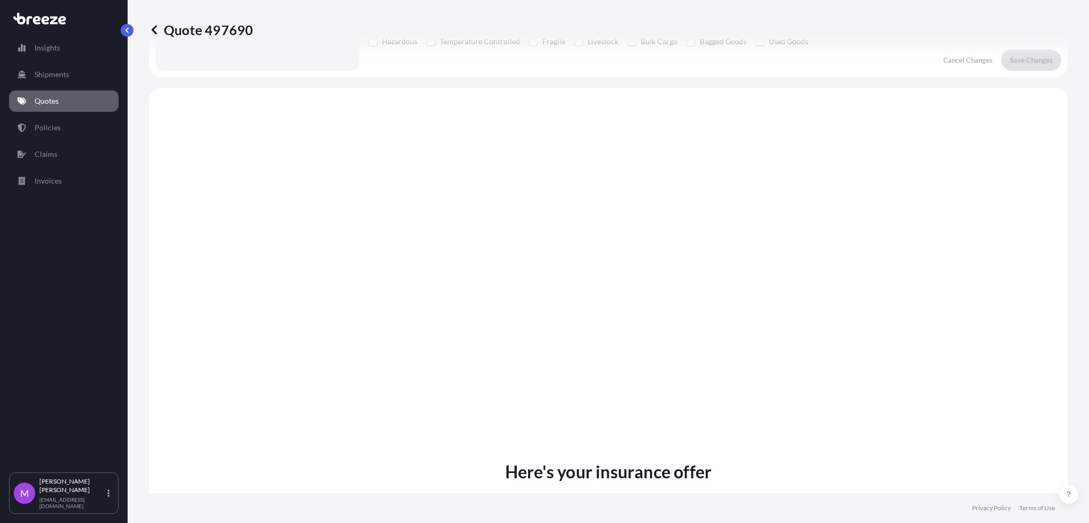
click at [163, 30] on p "Quote 497690" at bounding box center [201, 29] width 104 height 17
click at [161, 29] on p "Quote 497690" at bounding box center [201, 29] width 104 height 17
click at [156, 30] on icon at bounding box center [154, 29] width 11 height 11
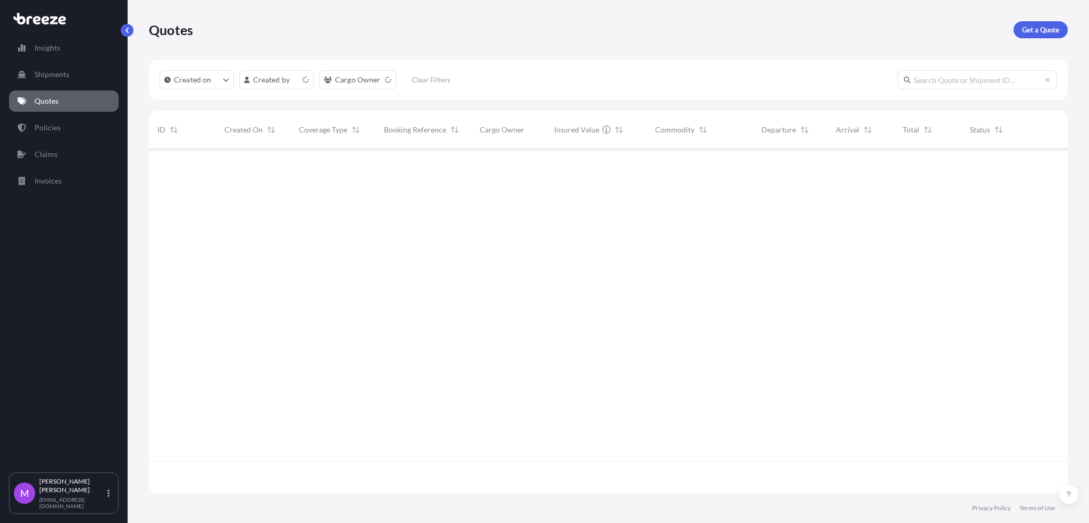
scroll to position [339, 908]
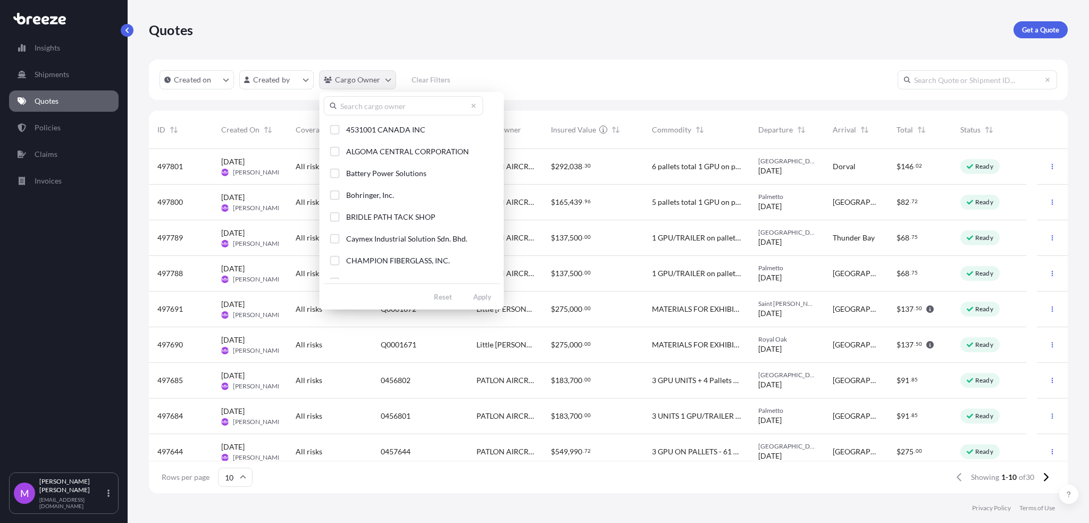
click at [383, 81] on html "Insights Shipments Quotes Policies Claims Invoices M [PERSON_NAME] [EMAIL_ADDRE…" at bounding box center [544, 261] width 1089 height 523
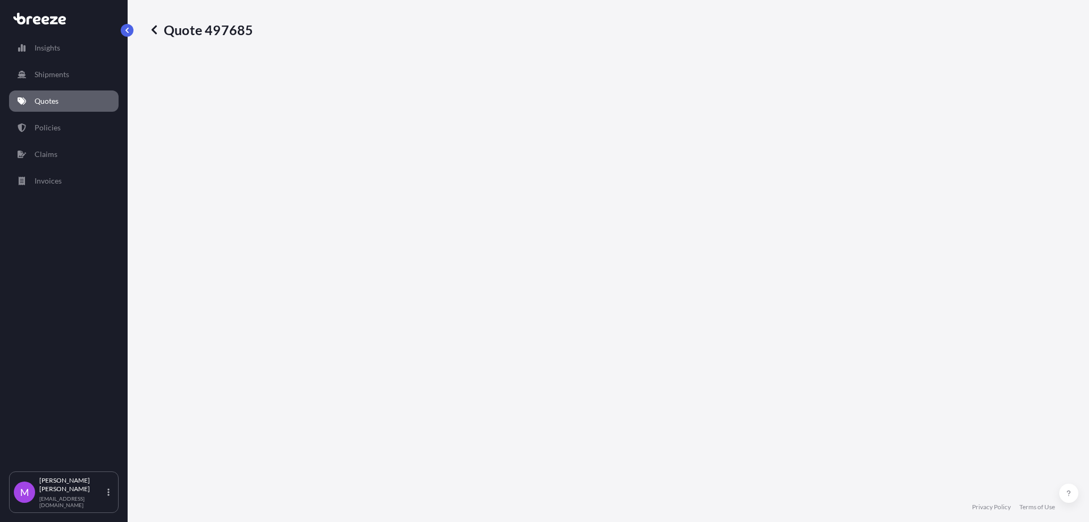
select select "Road"
select select "1"
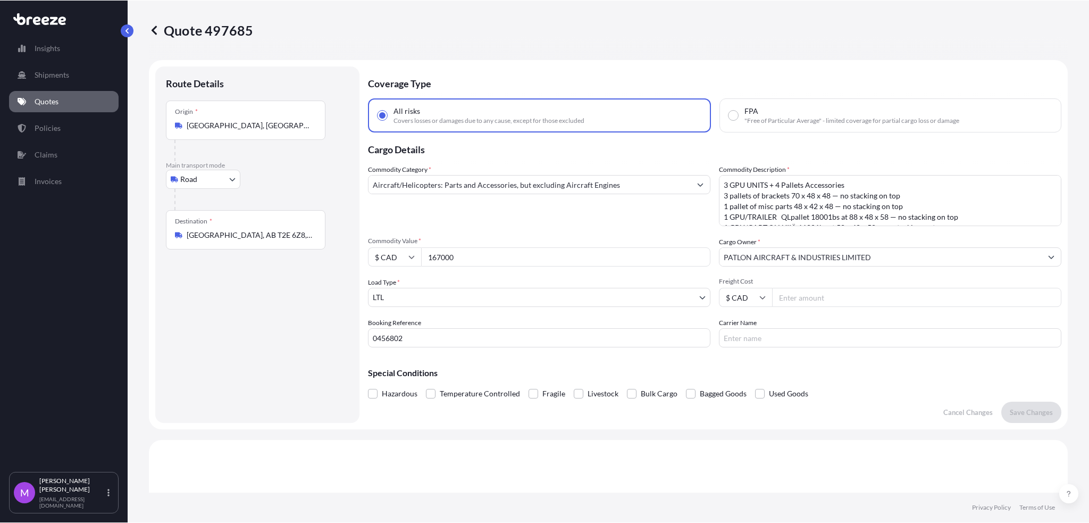
scroll to position [385, 0]
